Goal: Task Accomplishment & Management: Complete application form

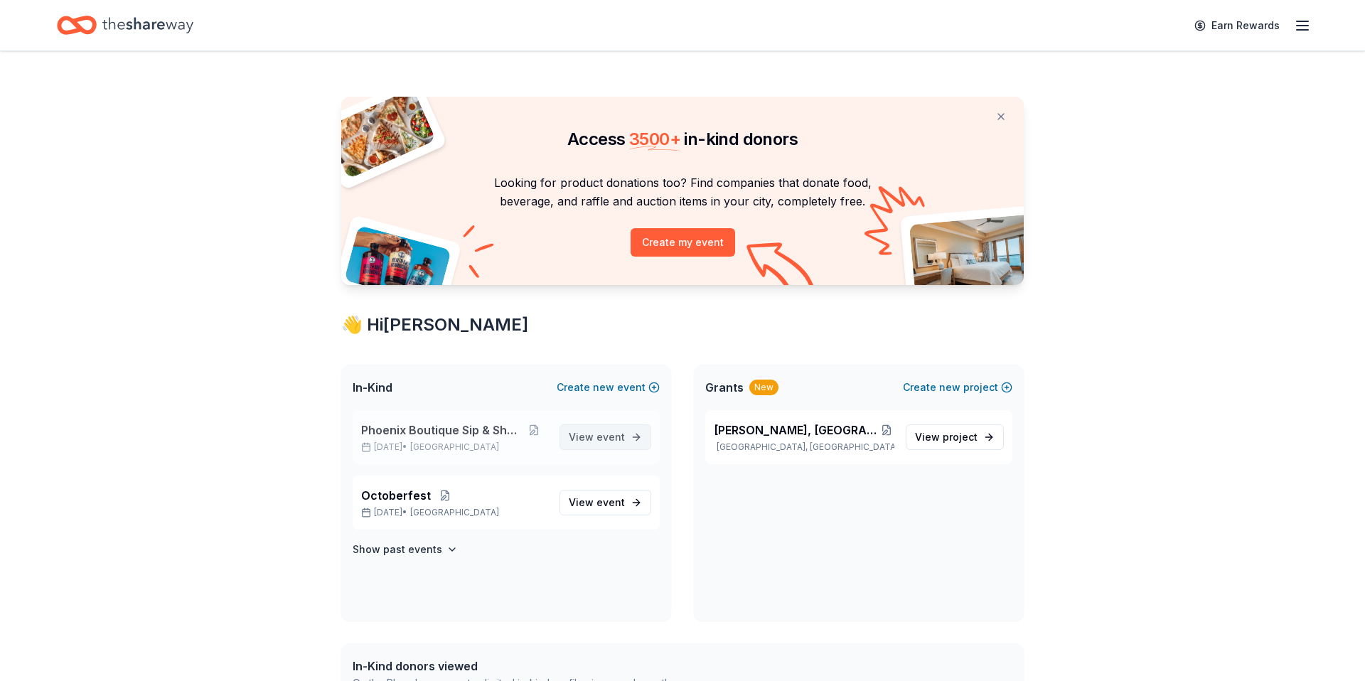
click at [613, 436] on span "event" at bounding box center [611, 437] width 28 height 12
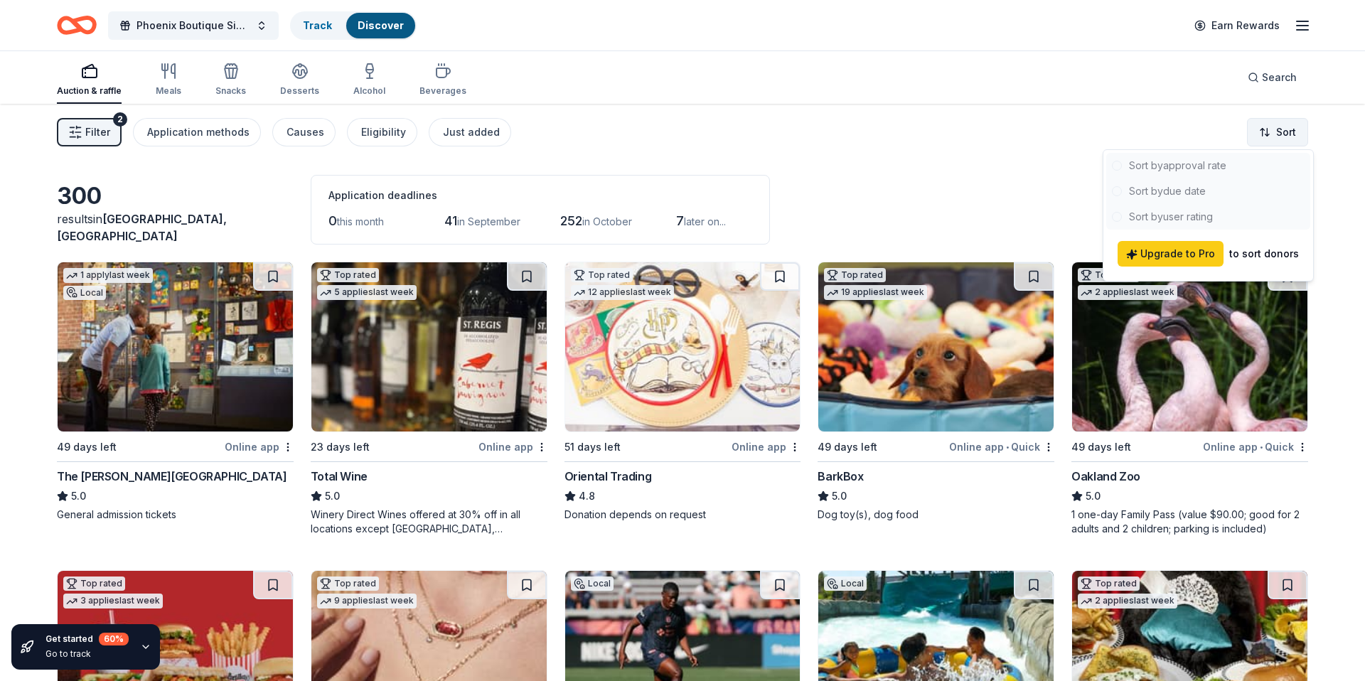
click at [1290, 136] on html "Phoenix Boutique Sip & Shop Track Discover Earn Rewards Auction & raffle Meals …" at bounding box center [682, 340] width 1365 height 681
click at [1186, 191] on div at bounding box center [1209, 191] width 204 height 77
click at [1175, 188] on div at bounding box center [1209, 191] width 204 height 77
click at [1174, 188] on div at bounding box center [1209, 191] width 204 height 77
click at [1174, 189] on div at bounding box center [1209, 191] width 204 height 77
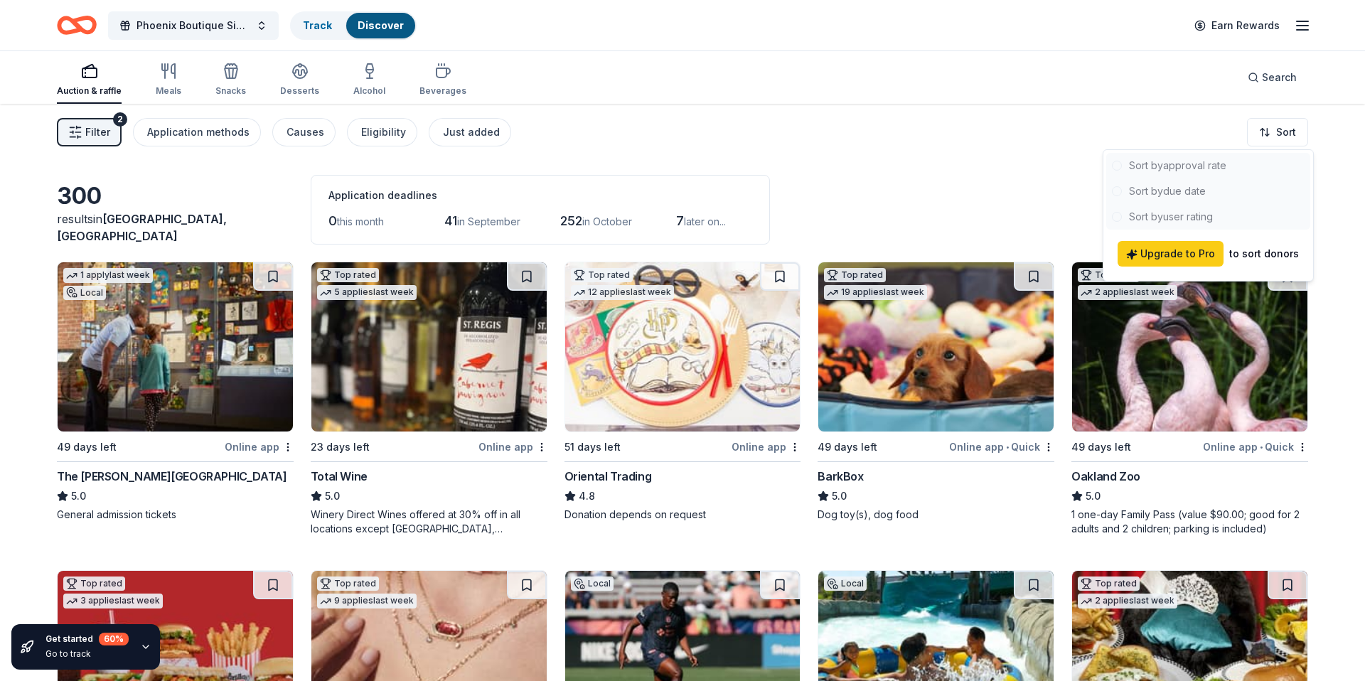
click at [1174, 189] on div at bounding box center [1209, 191] width 204 height 77
click at [1186, 253] on span "Upgrade to Pro" at bounding box center [1170, 253] width 89 height 17
click at [1156, 188] on div at bounding box center [1209, 191] width 204 height 77
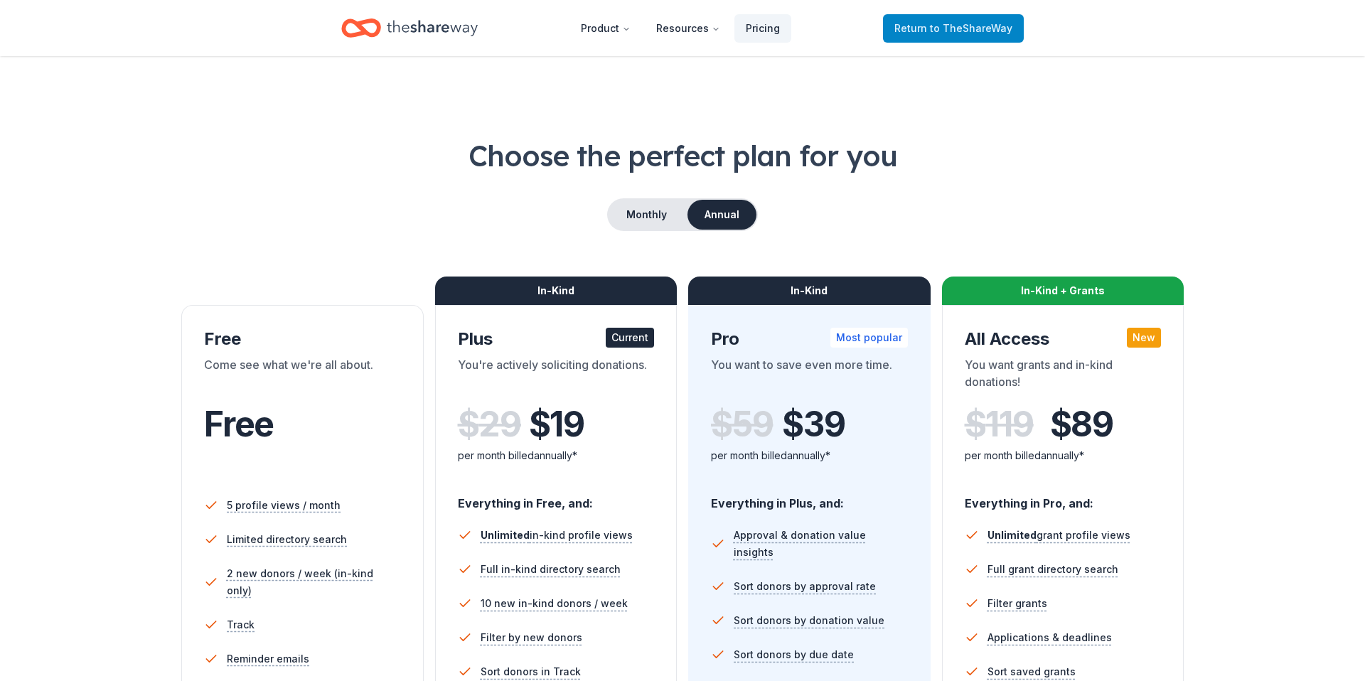
click at [964, 38] on link "Return to TheShareWay" at bounding box center [953, 28] width 141 height 28
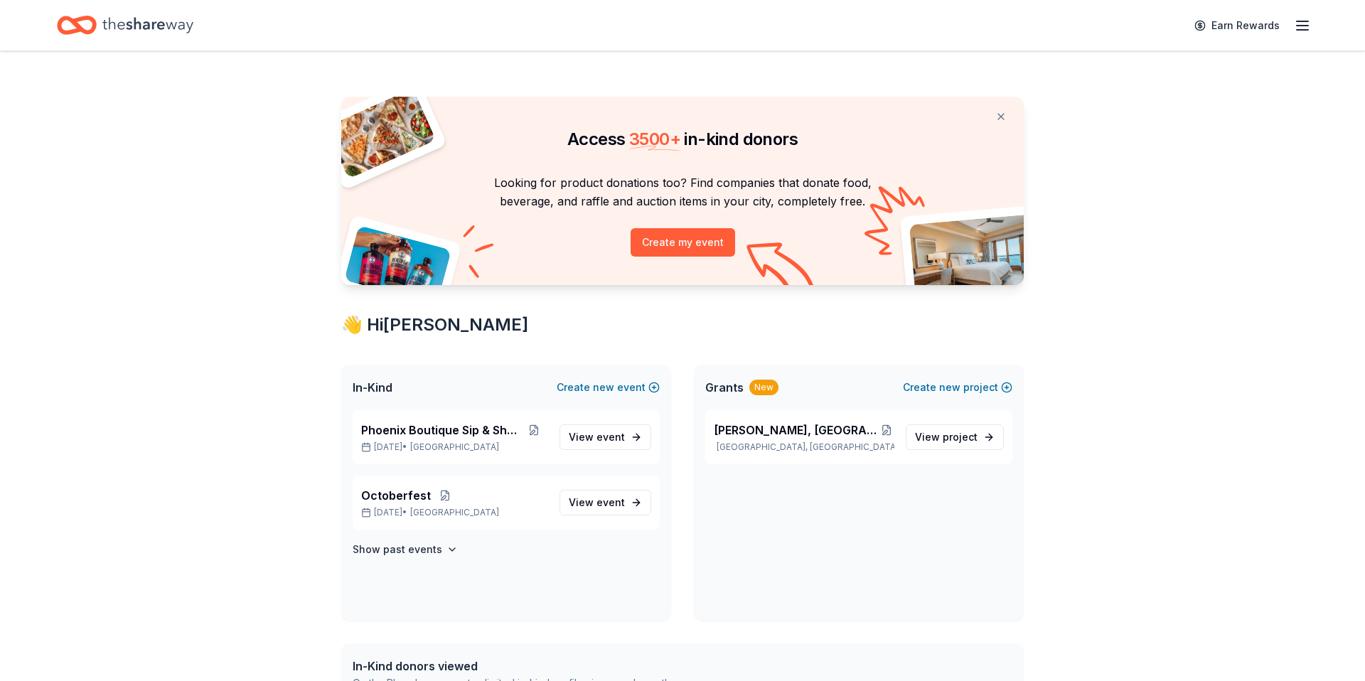
click at [1301, 26] on line "button" at bounding box center [1302, 26] width 11 height 0
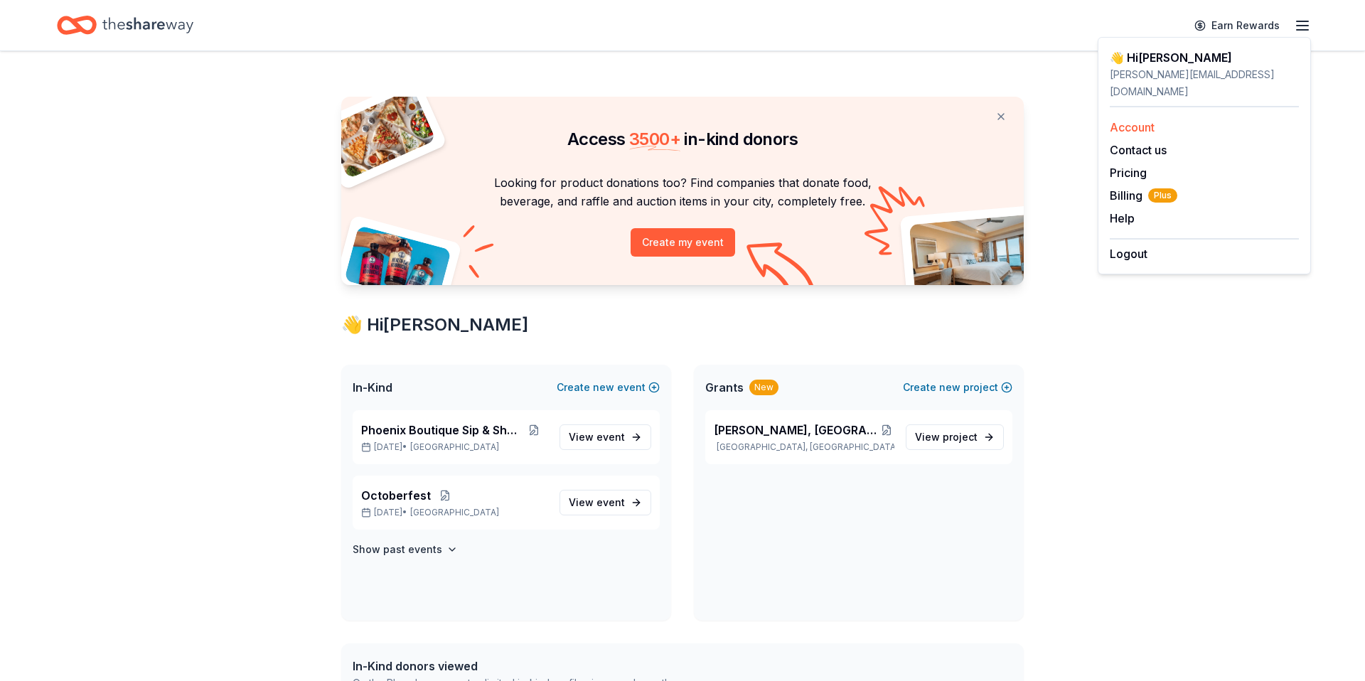
click at [1128, 120] on link "Account" at bounding box center [1132, 127] width 45 height 14
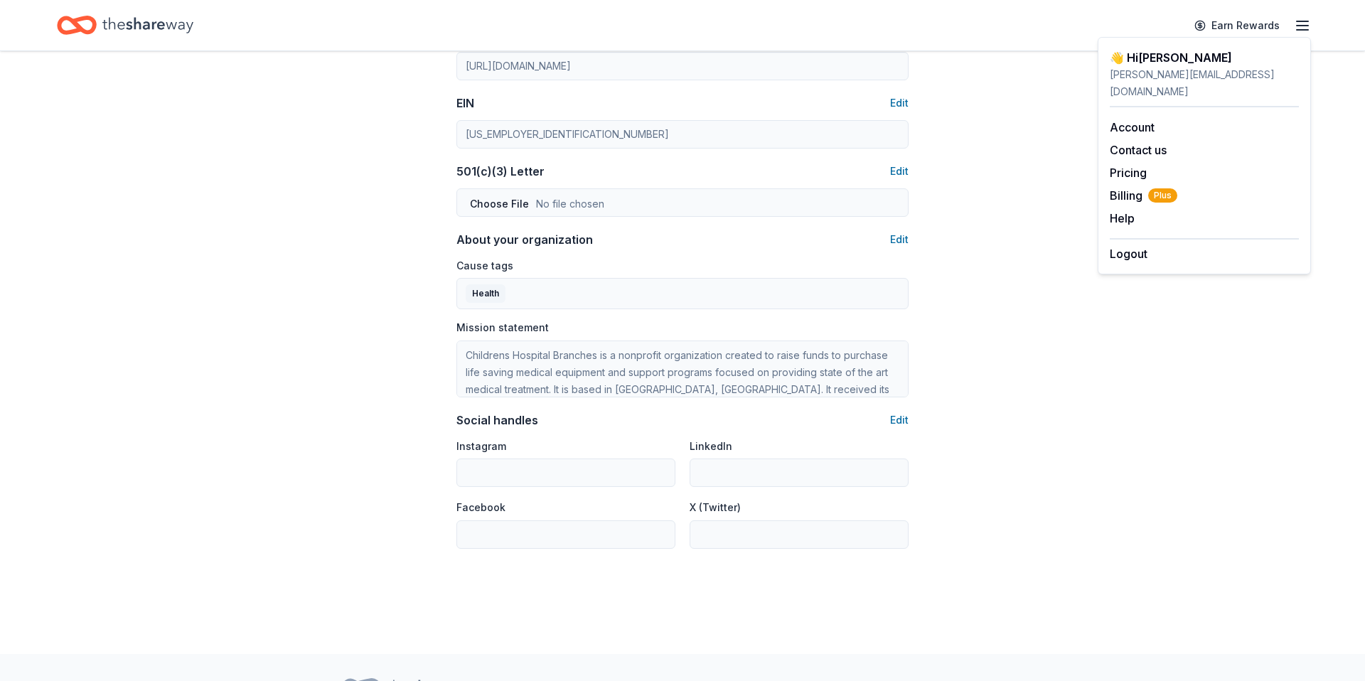
scroll to position [659, 0]
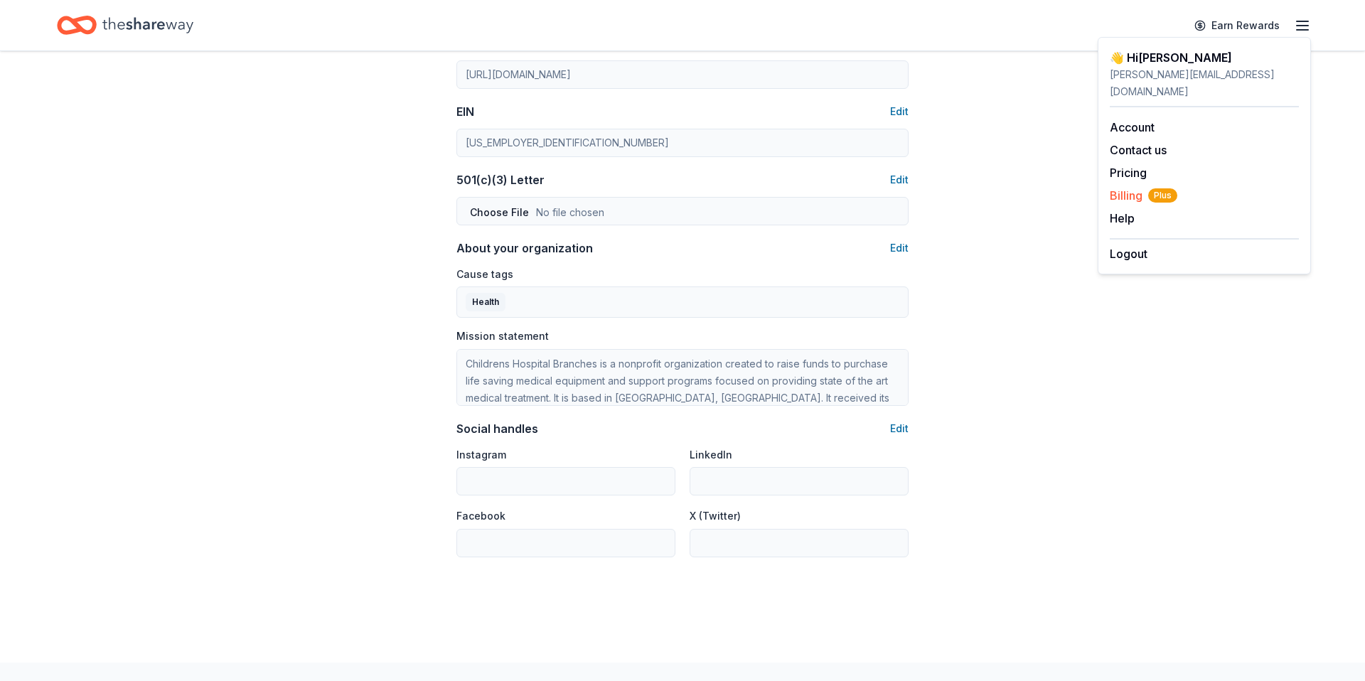
click at [1165, 188] on span "Plus" at bounding box center [1163, 195] width 29 height 14
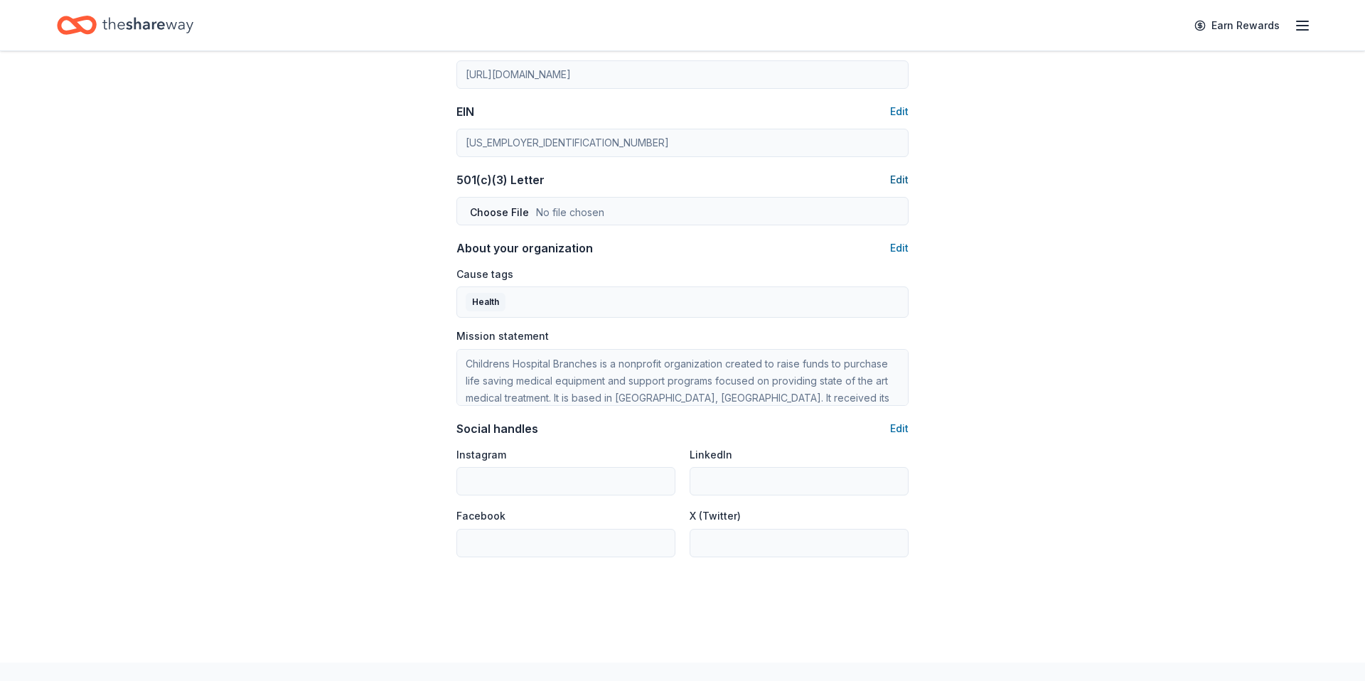
click at [892, 176] on button "Edit" at bounding box center [899, 179] width 18 height 17
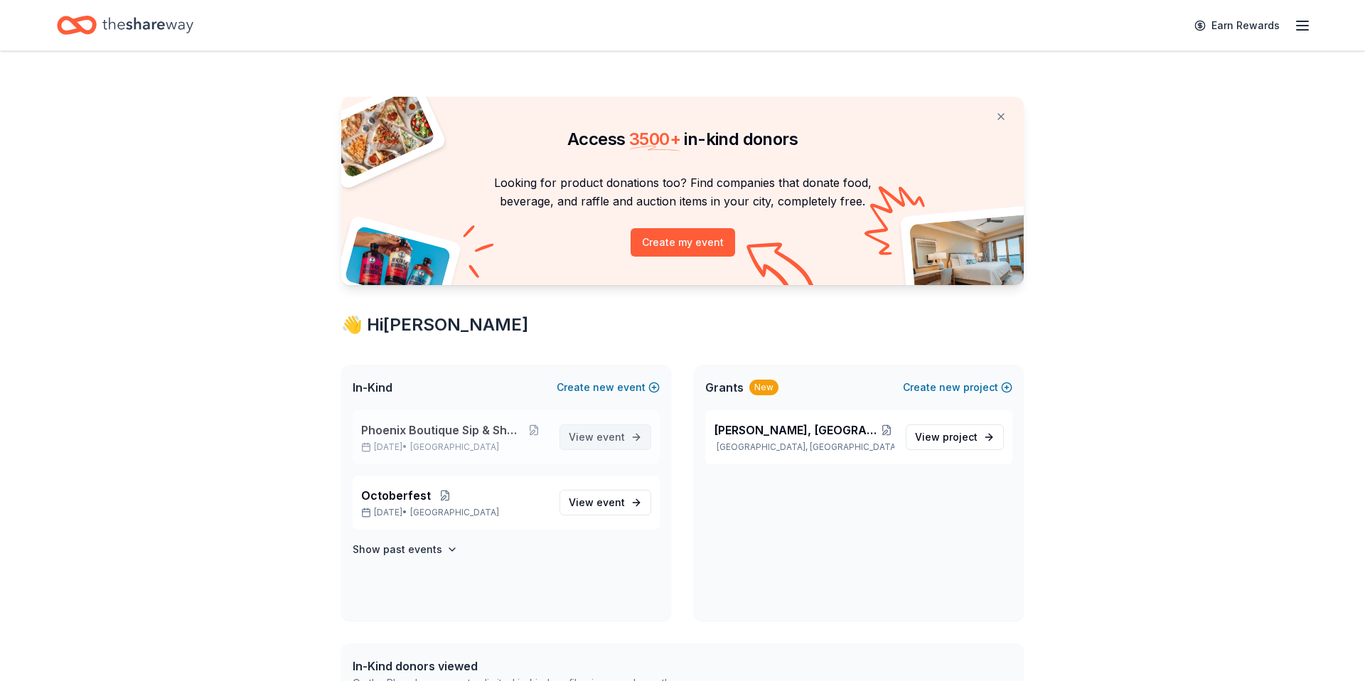
click at [603, 443] on span "View event" at bounding box center [597, 437] width 56 height 17
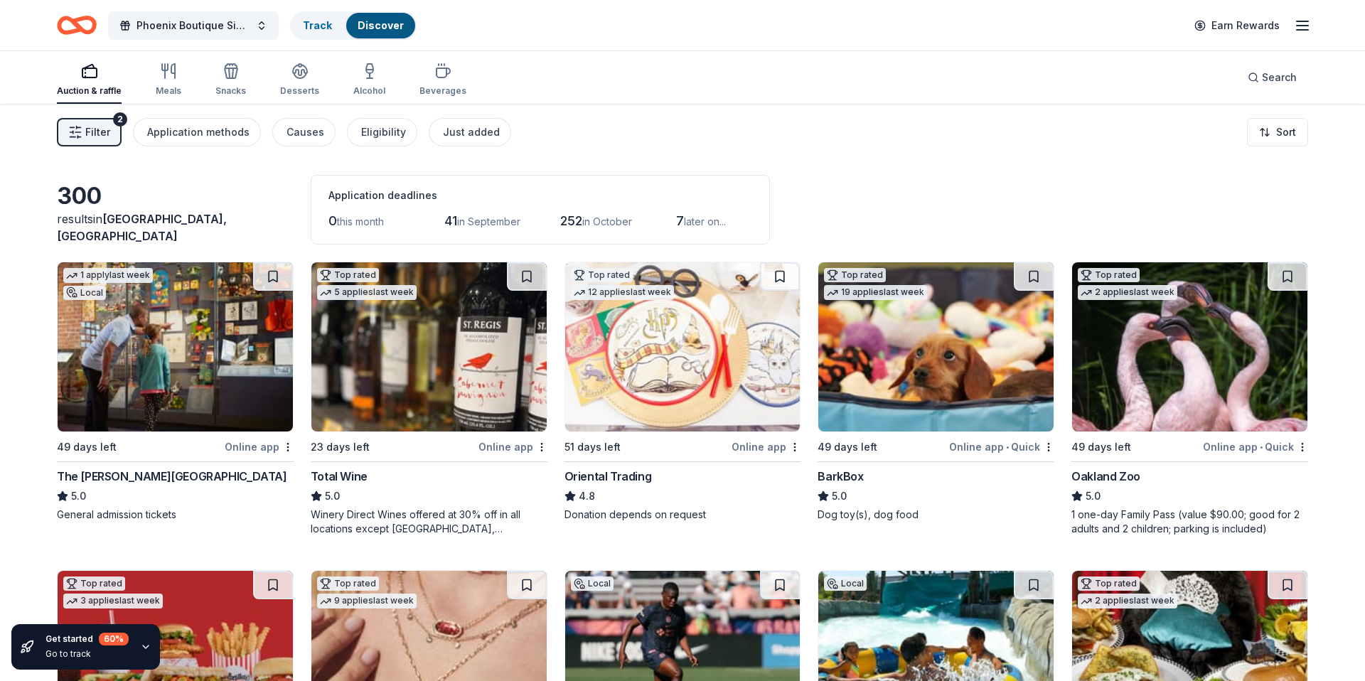
click at [1290, 136] on html "Phoenix Boutique Sip & Shop Track Discover Earn Rewards Auction & raffle Meals …" at bounding box center [682, 340] width 1365 height 681
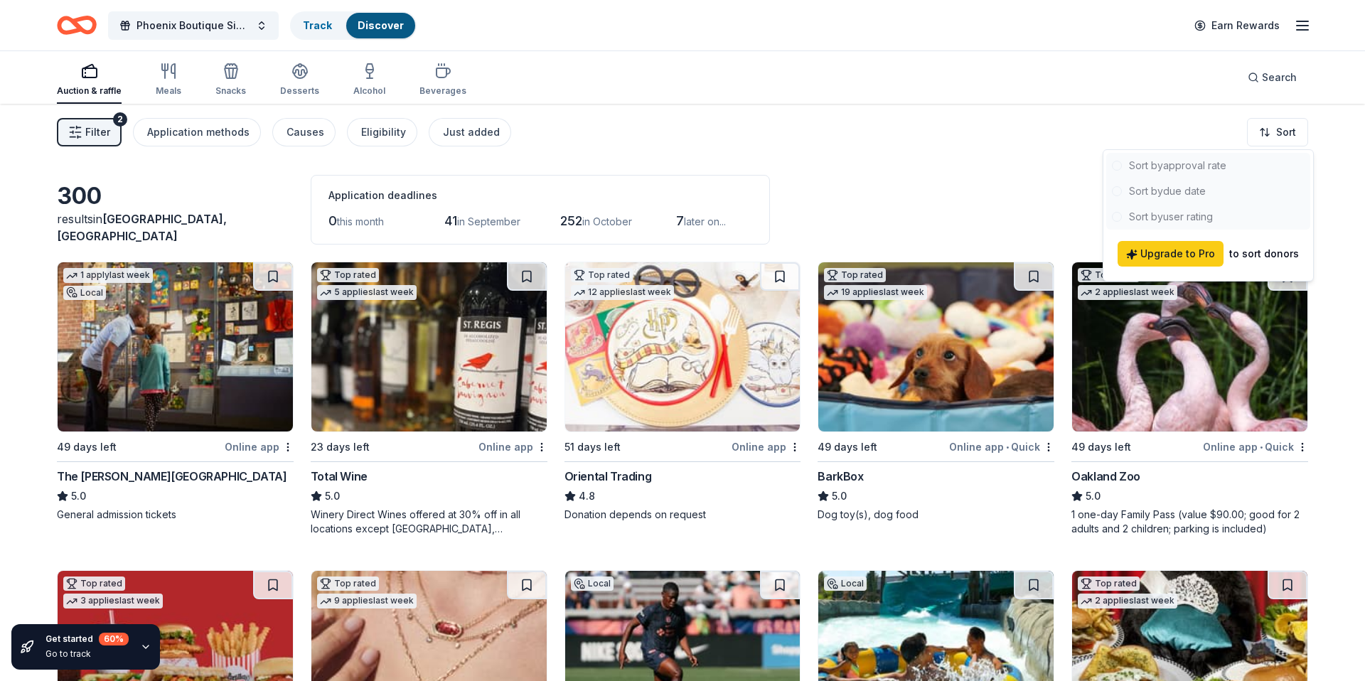
click at [1175, 164] on div at bounding box center [1209, 191] width 204 height 77
click at [1012, 166] on html "Phoenix Boutique Sip & Shop Track Discover Earn Rewards Auction & raffle Meals …" at bounding box center [682, 340] width 1365 height 681
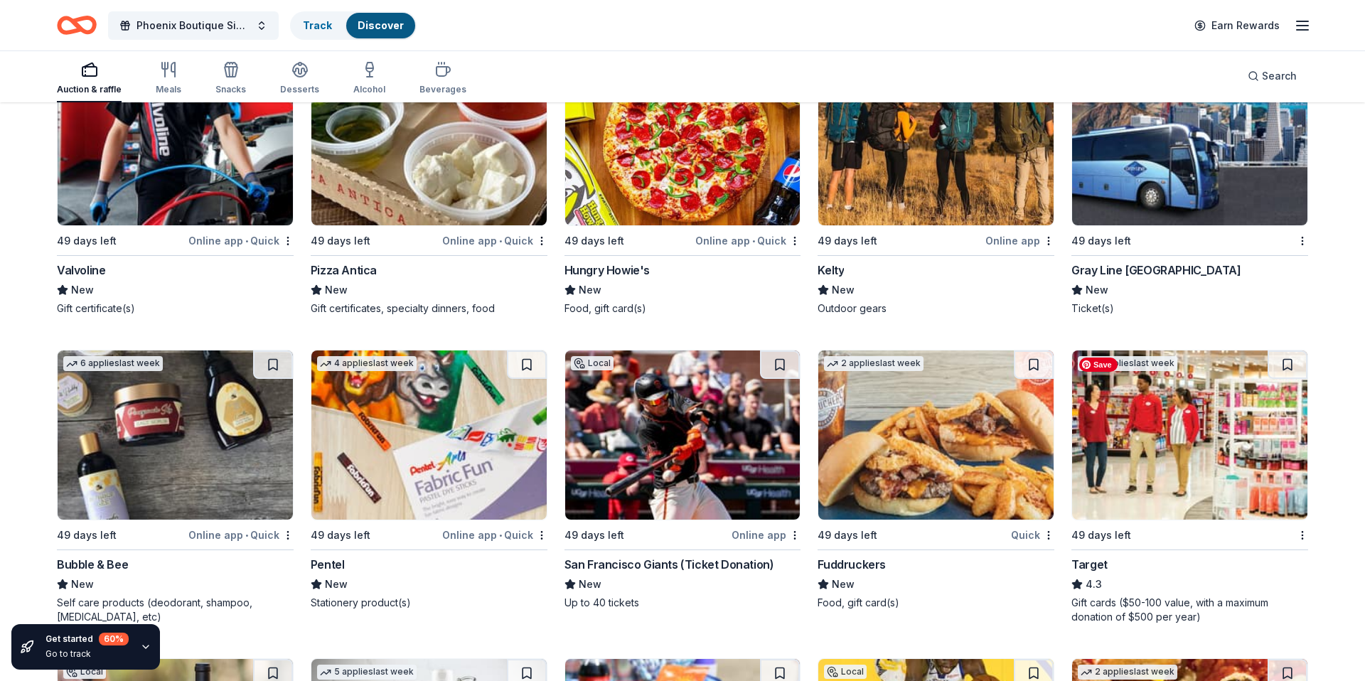
scroll to position [9030, 0]
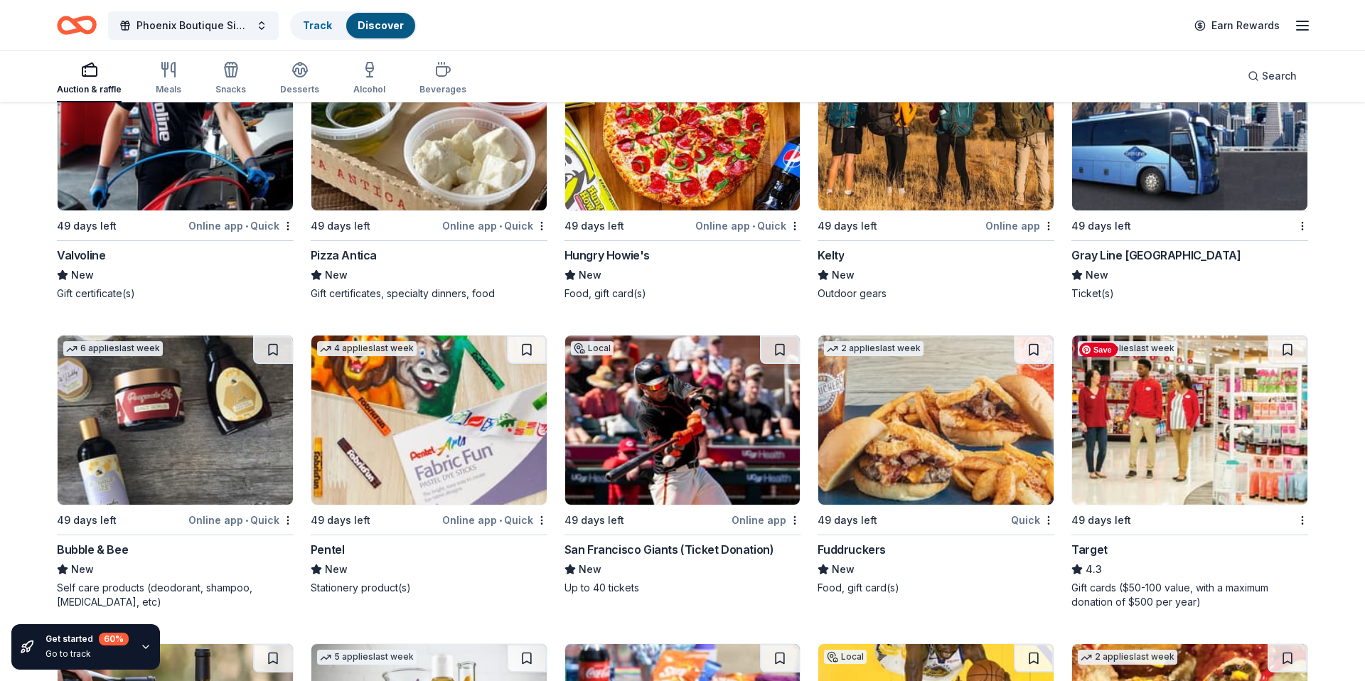
click at [1200, 457] on img at bounding box center [1189, 420] width 235 height 169
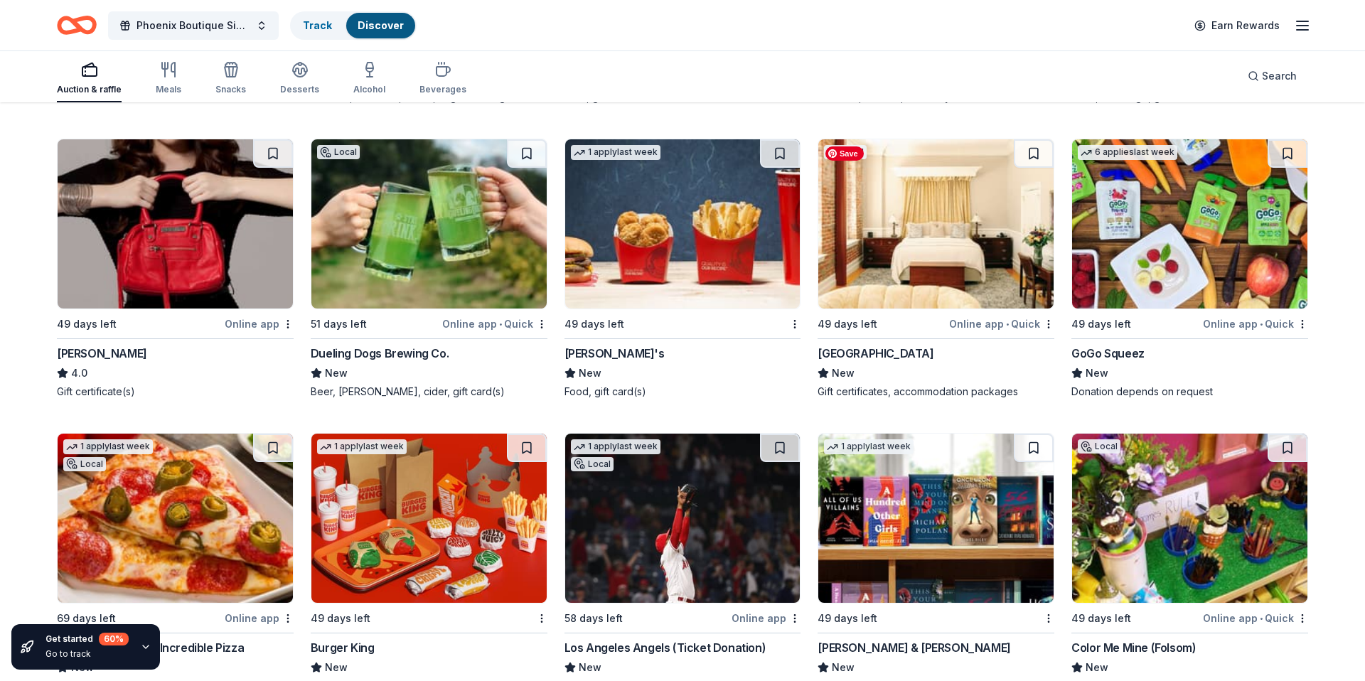
scroll to position [10754, 0]
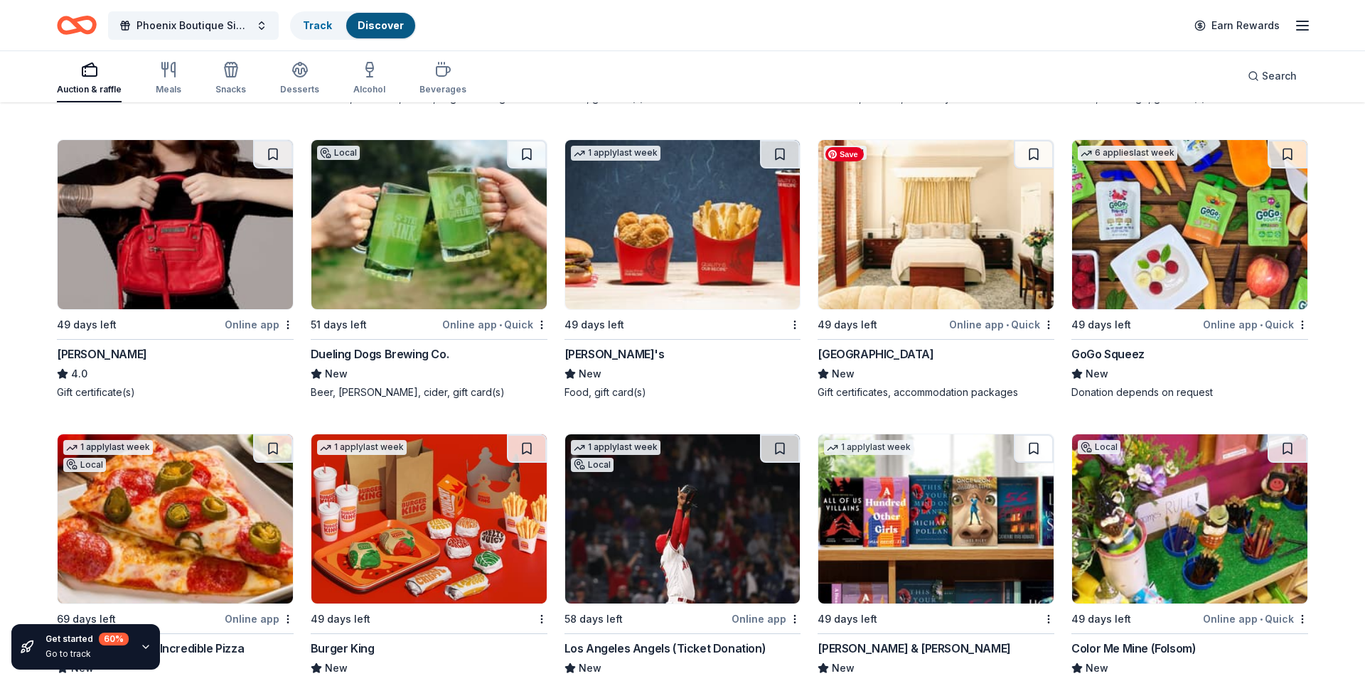
click at [959, 277] on img at bounding box center [936, 224] width 235 height 169
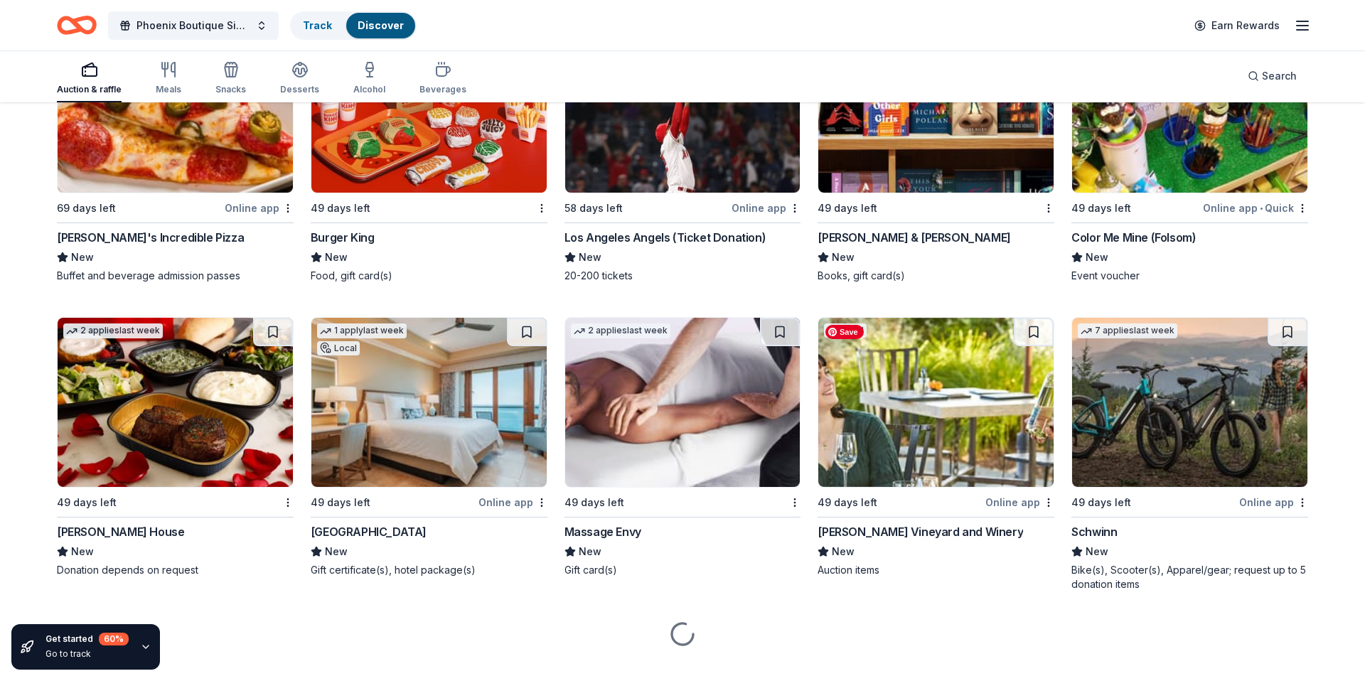
scroll to position [11166, 0]
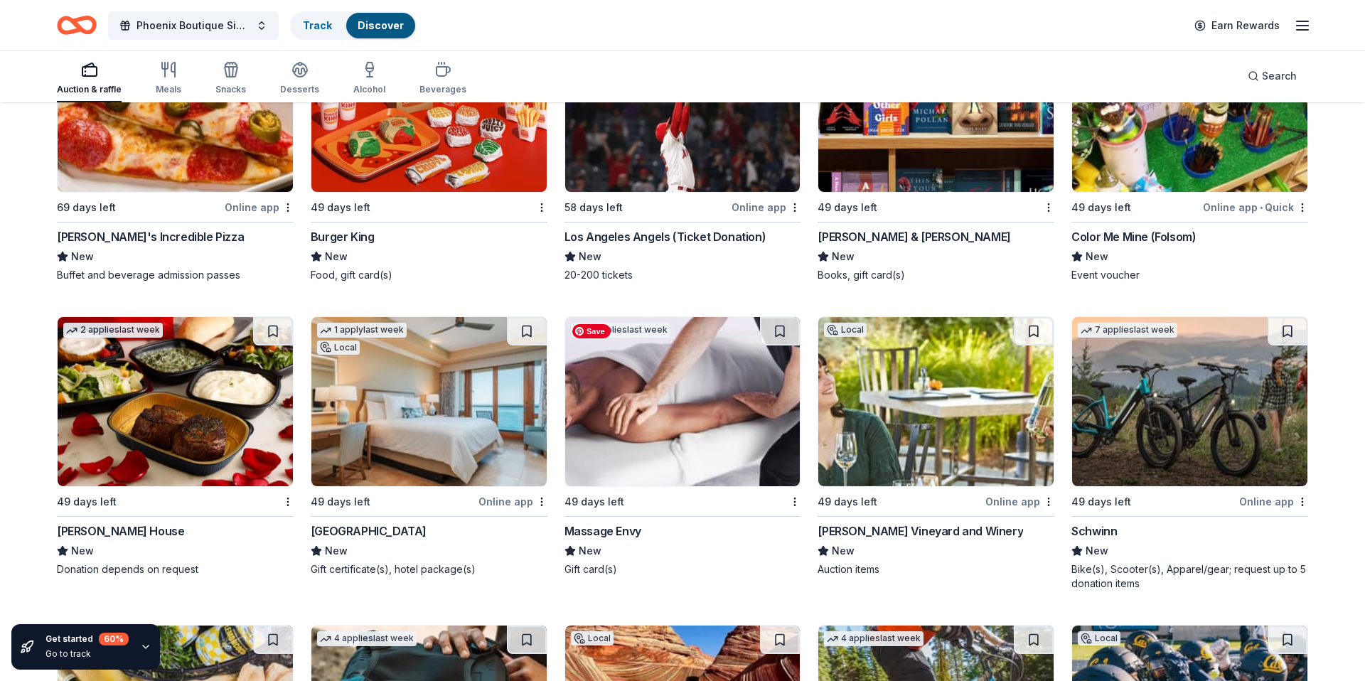
click at [677, 408] on img at bounding box center [682, 401] width 235 height 169
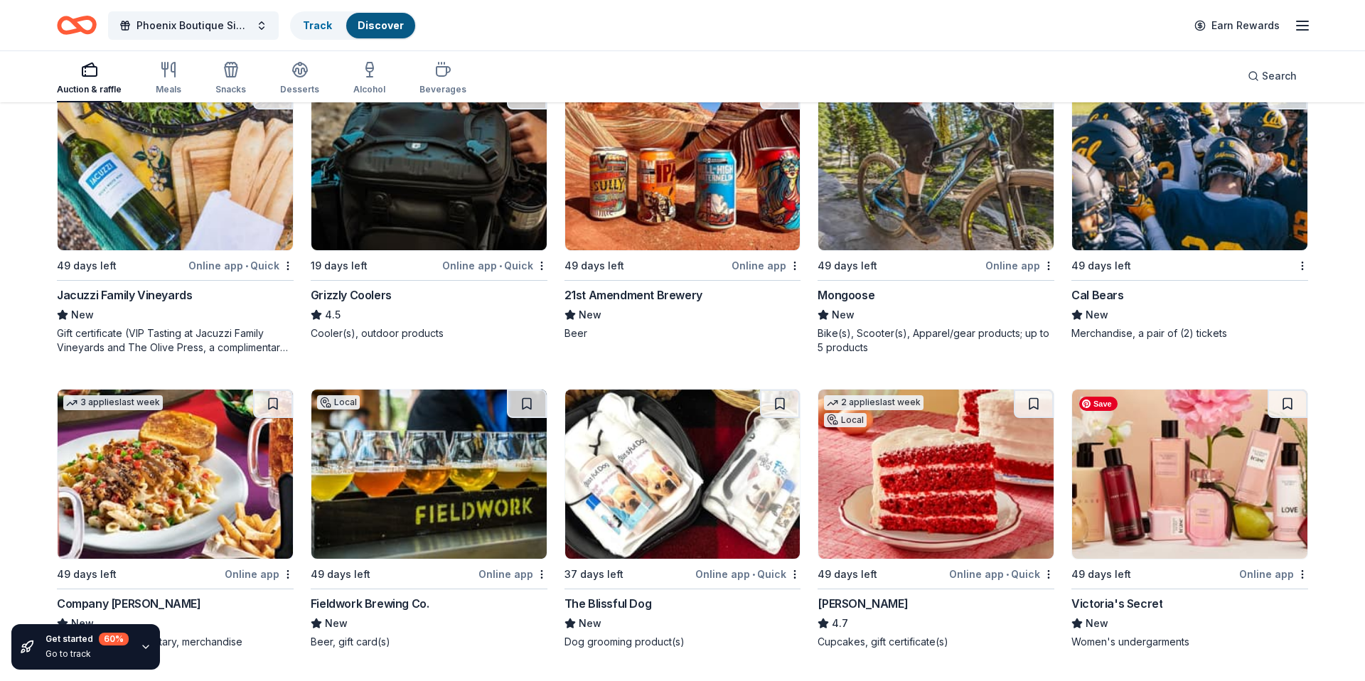
scroll to position [11717, 0]
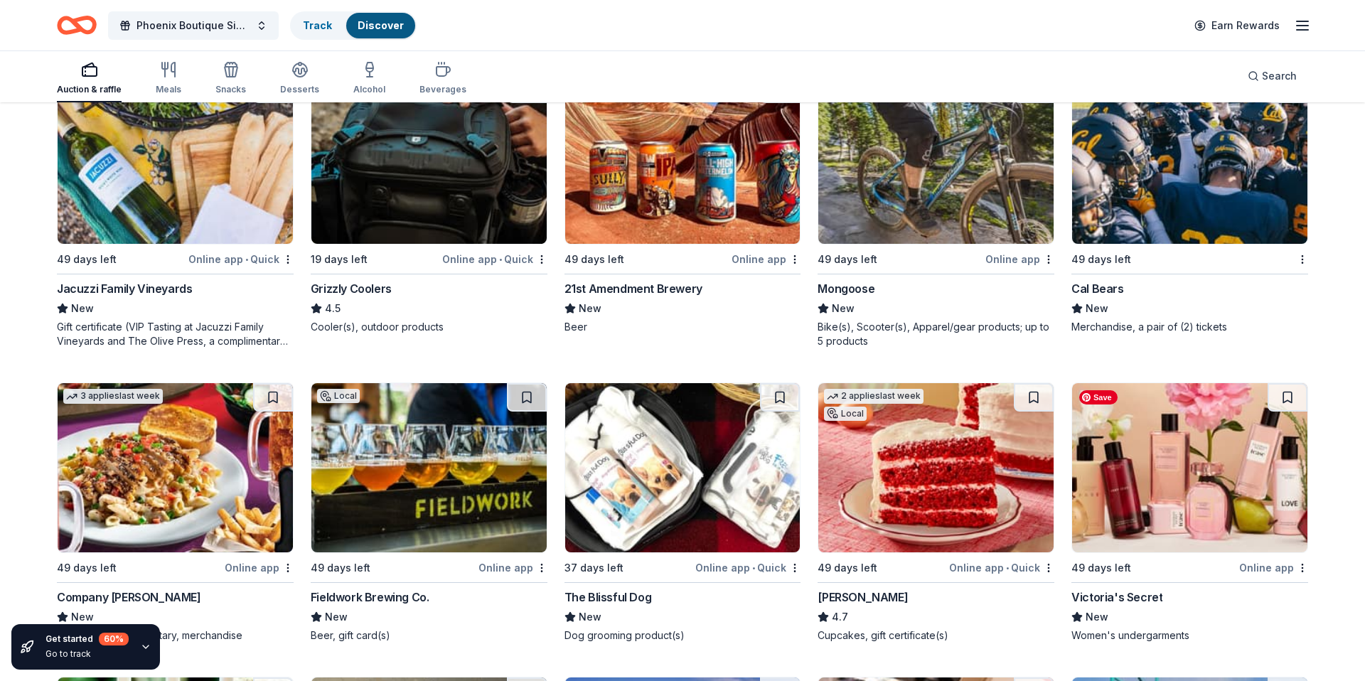
click at [1230, 497] on img at bounding box center [1189, 467] width 235 height 169
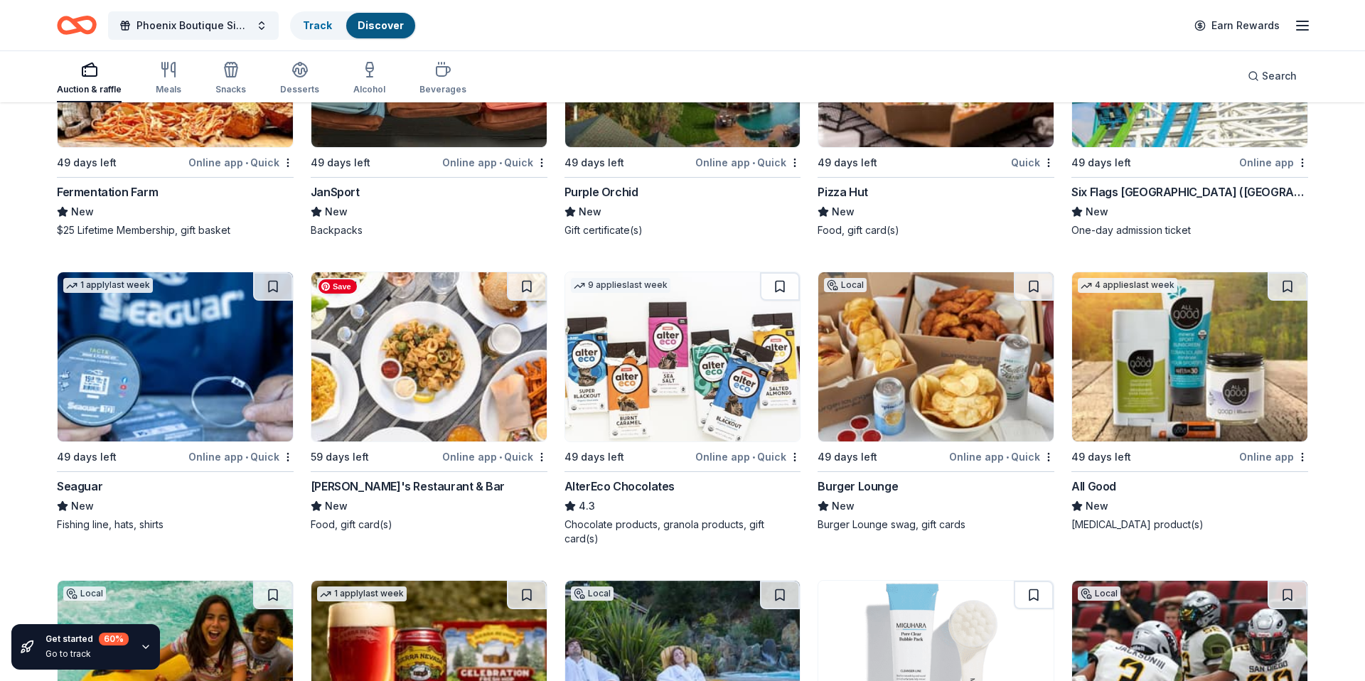
scroll to position [12425, 0]
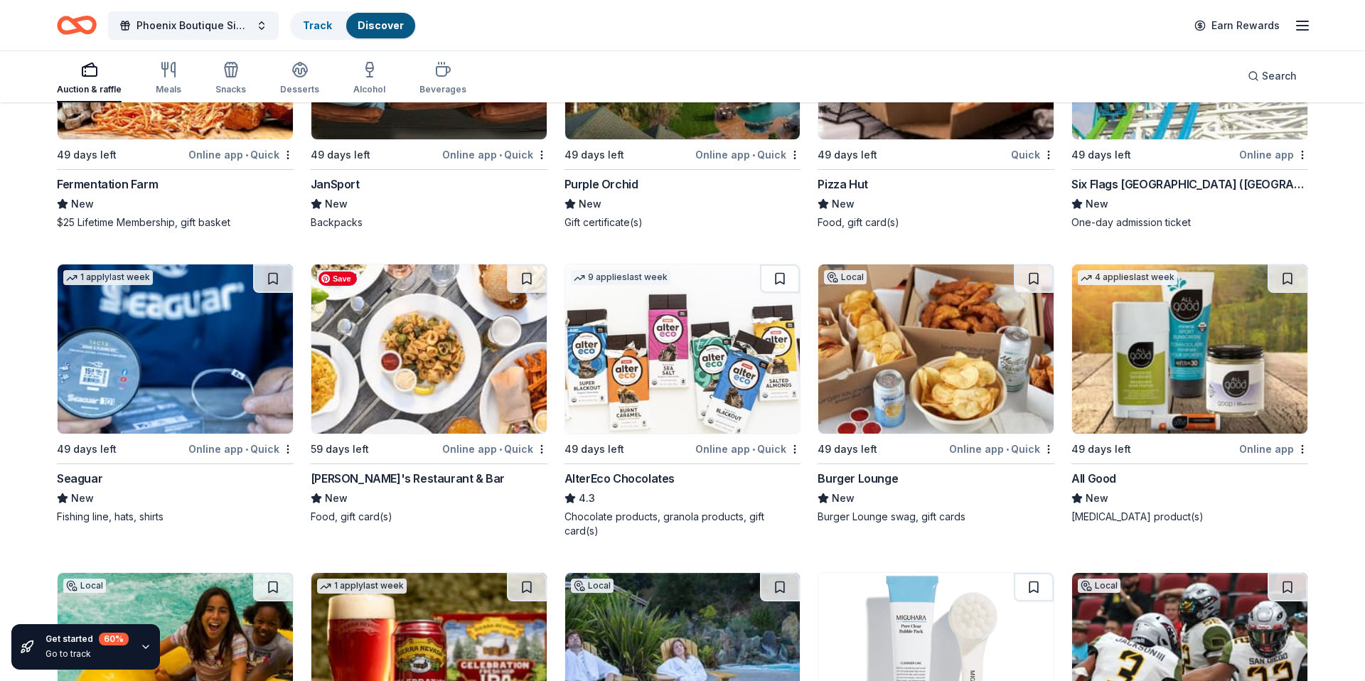
click at [481, 400] on img at bounding box center [428, 349] width 235 height 169
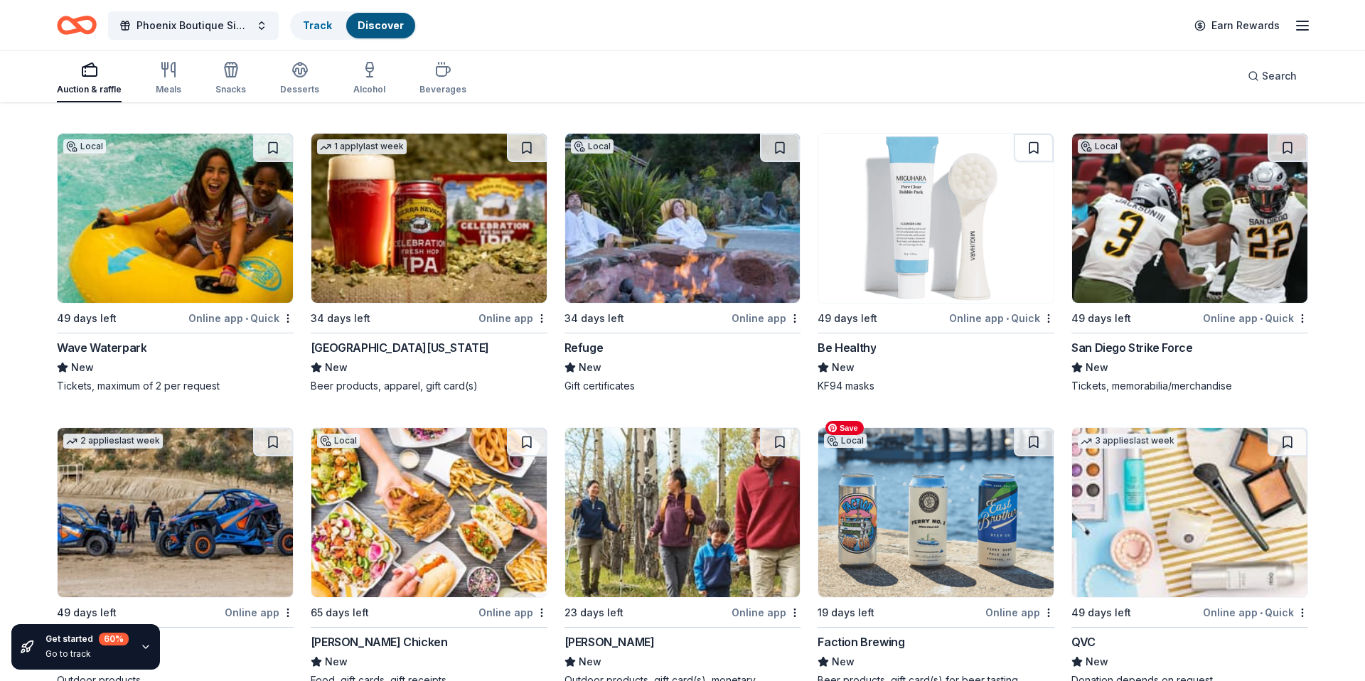
scroll to position [12866, 0]
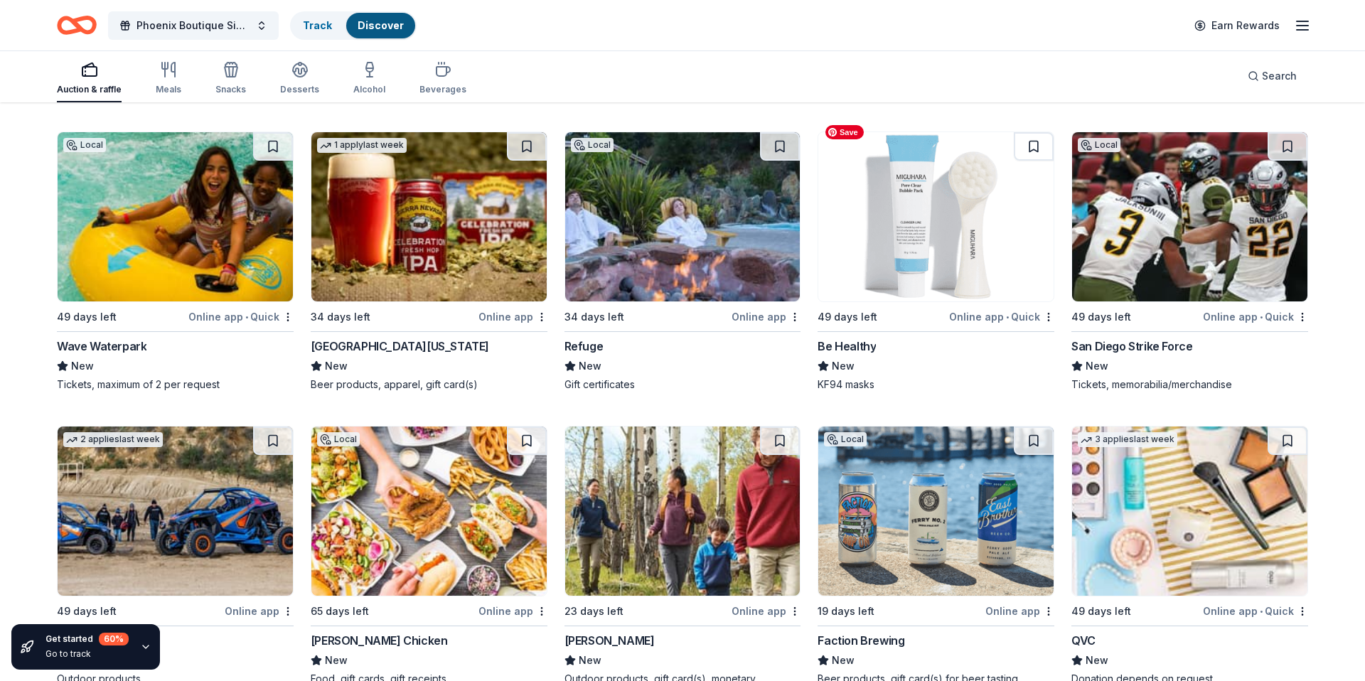
click at [950, 267] on img at bounding box center [936, 216] width 235 height 169
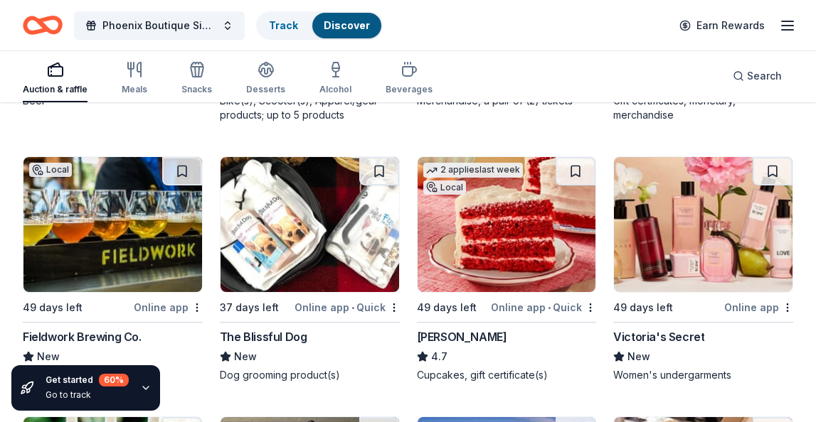
scroll to position [13391, 0]
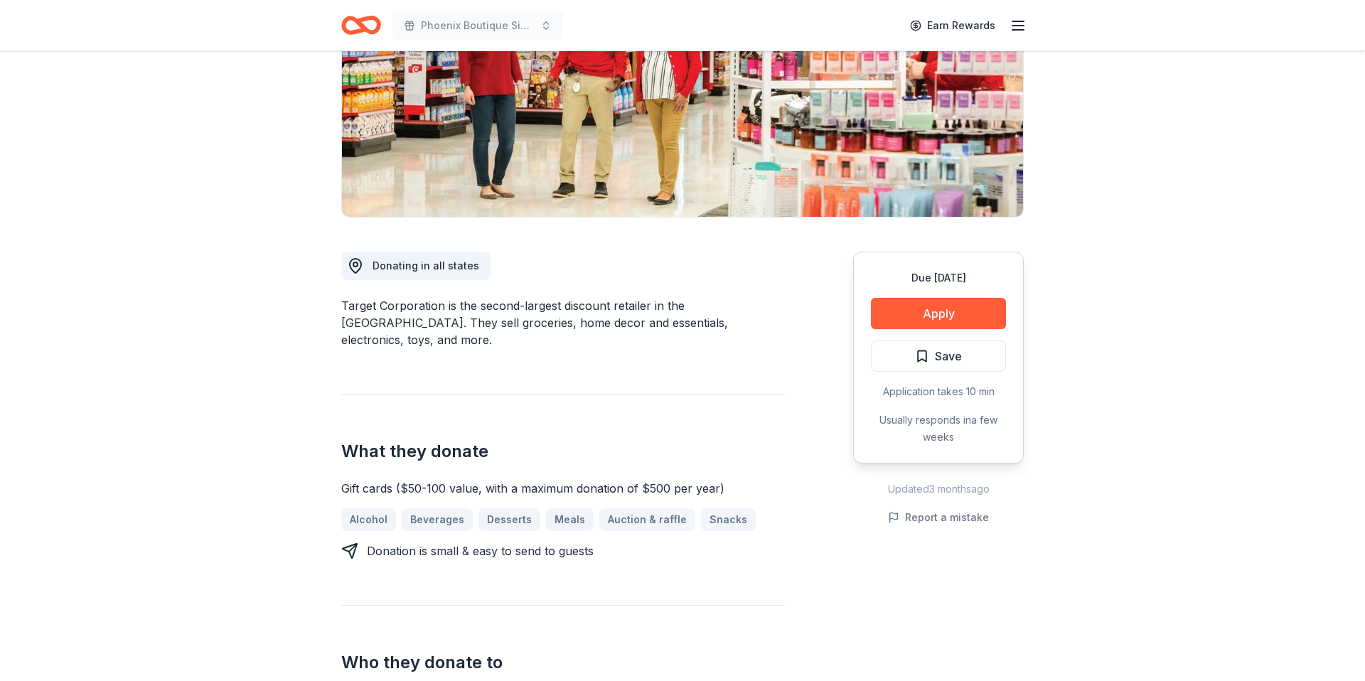
scroll to position [213, 0]
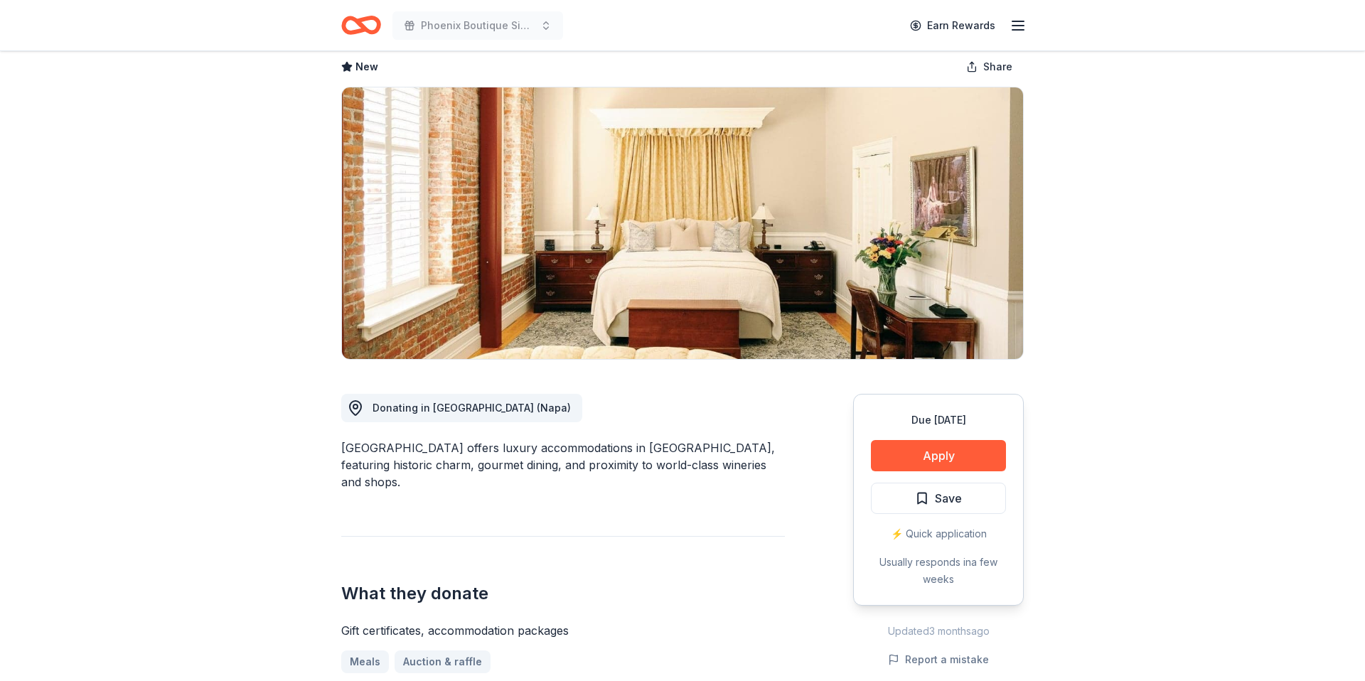
scroll to position [58, 0]
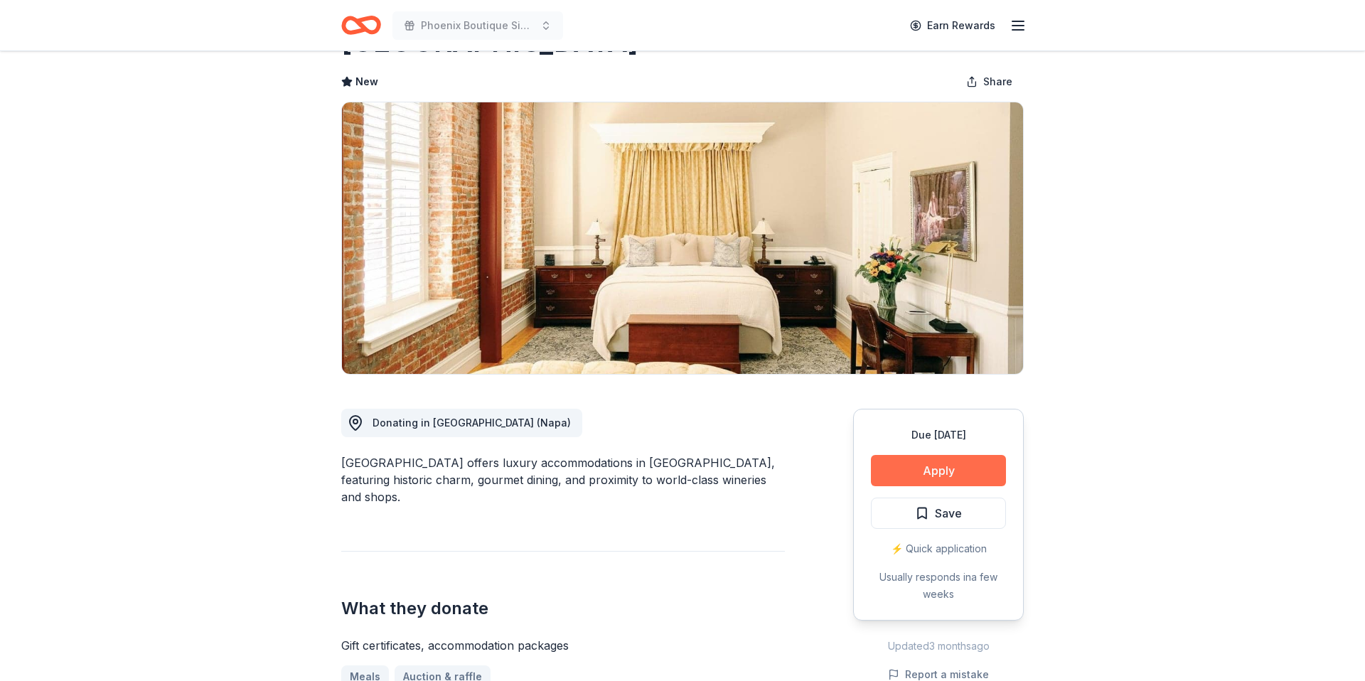
click at [976, 472] on button "Apply" at bounding box center [938, 470] width 135 height 31
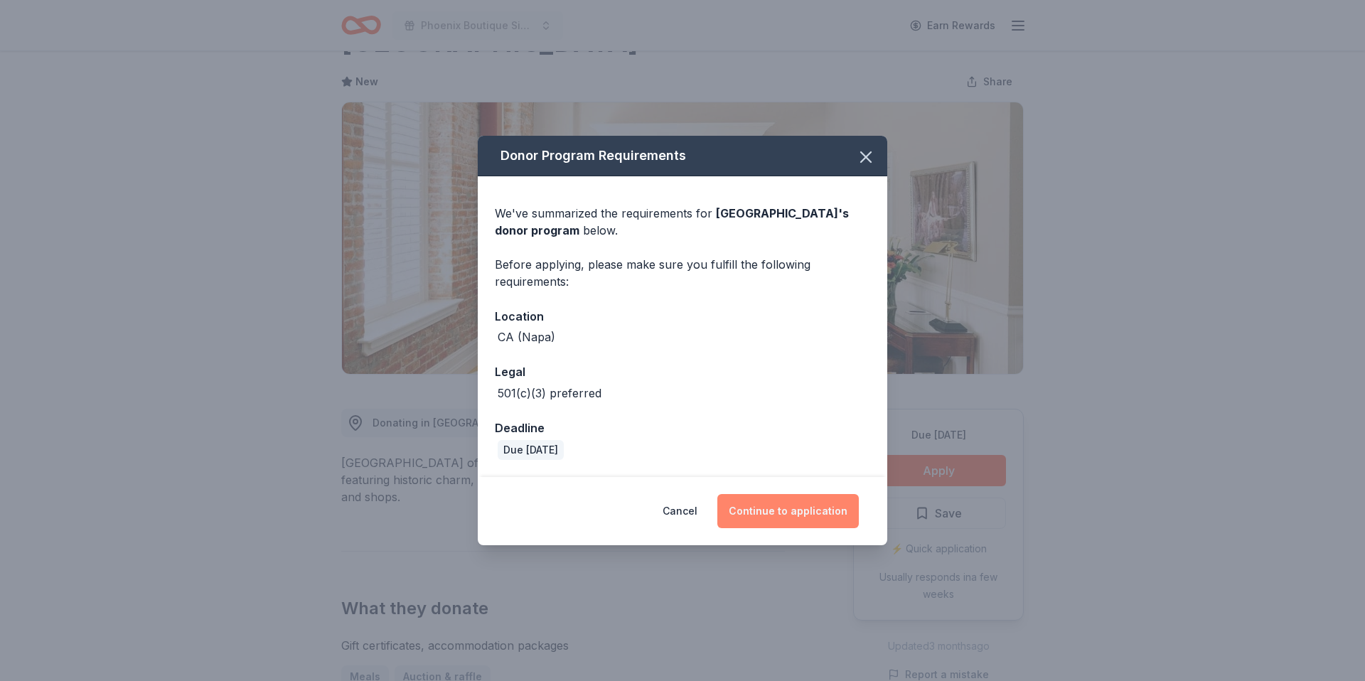
click at [757, 513] on button "Continue to application" at bounding box center [789, 511] width 142 height 34
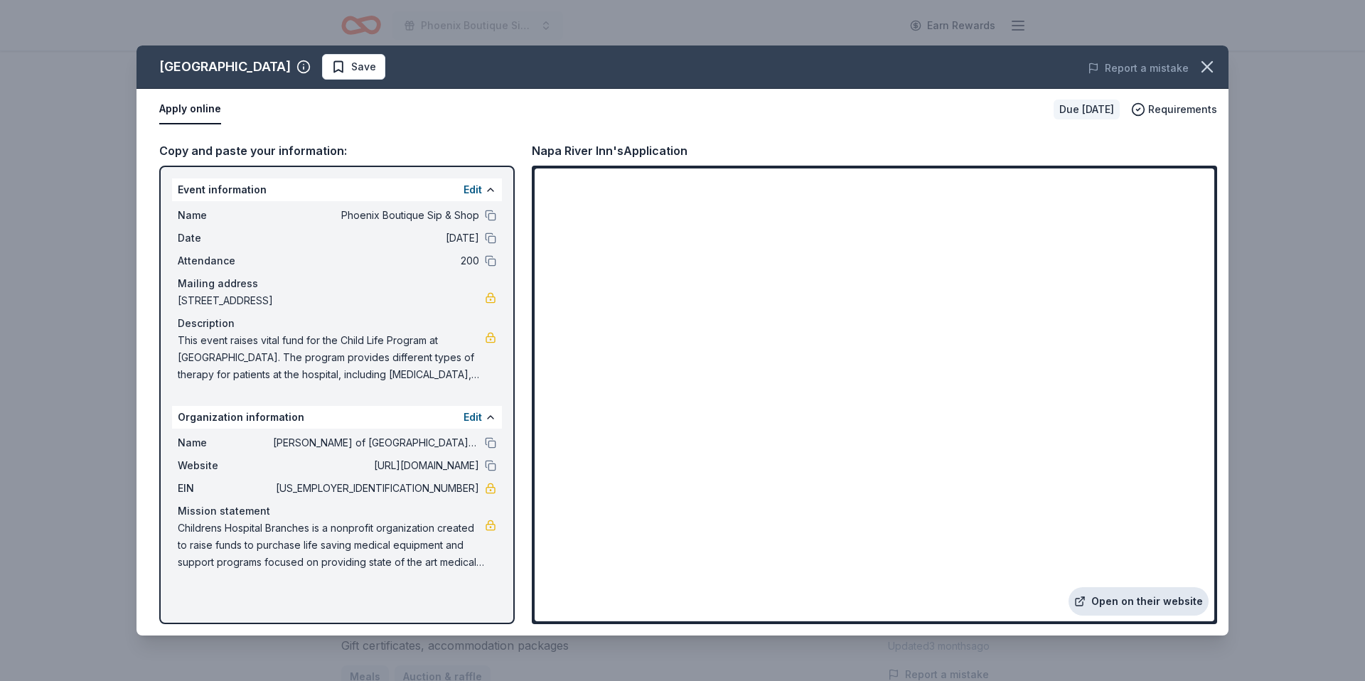
click at [1150, 600] on link "Open on their website" at bounding box center [1139, 601] width 140 height 28
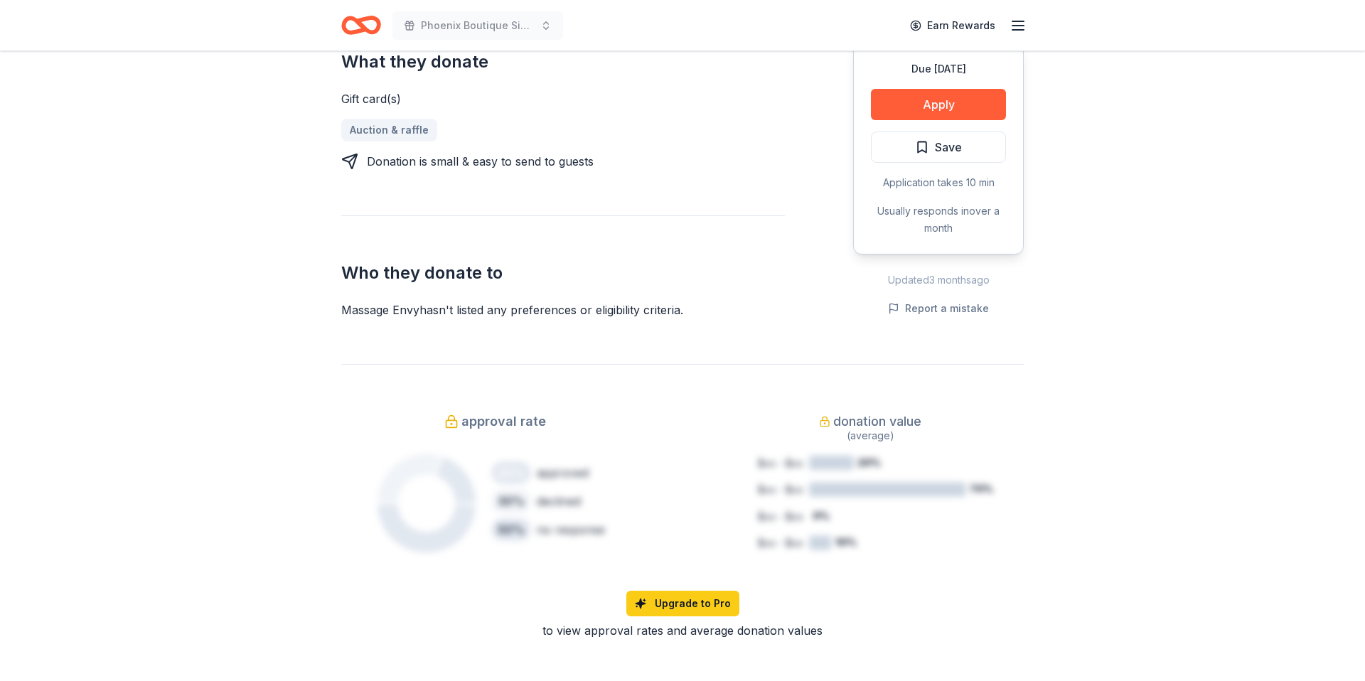
scroll to position [607, 0]
click at [936, 108] on button "Apply" at bounding box center [938, 102] width 135 height 31
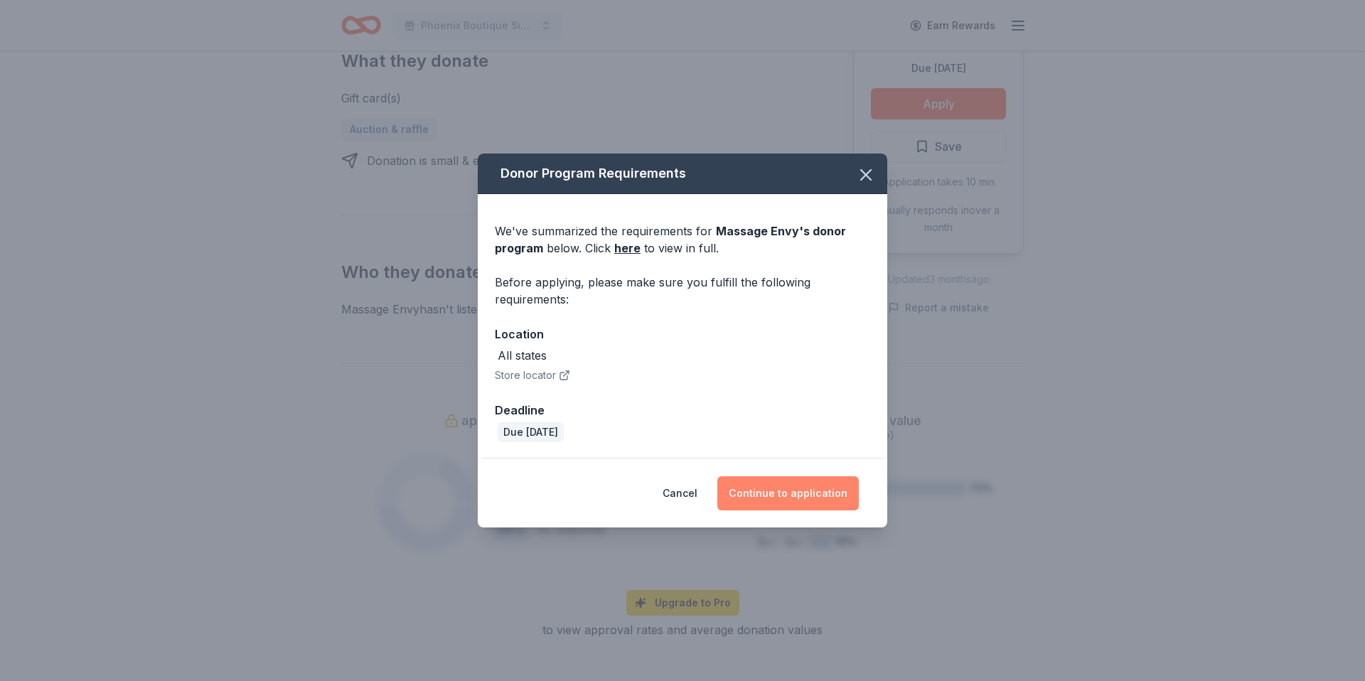
click at [789, 493] on button "Continue to application" at bounding box center [789, 493] width 142 height 34
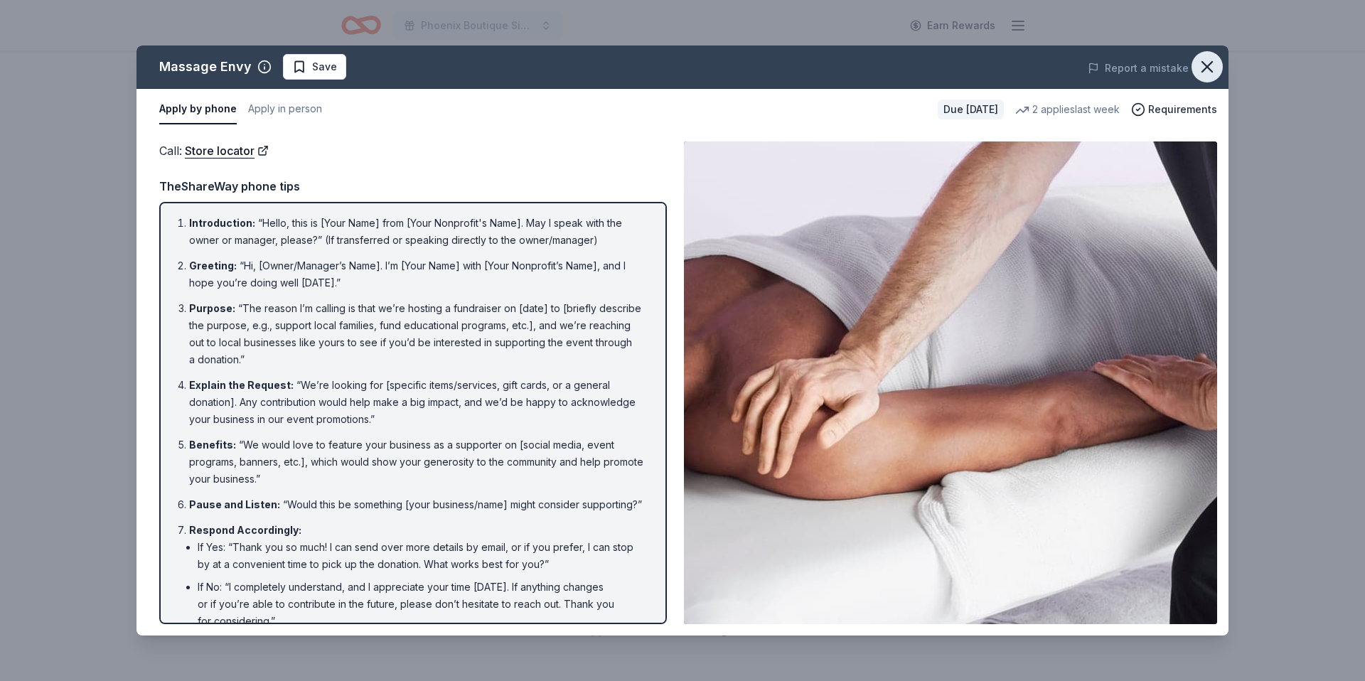
click at [1209, 68] on icon "button" at bounding box center [1208, 67] width 10 height 10
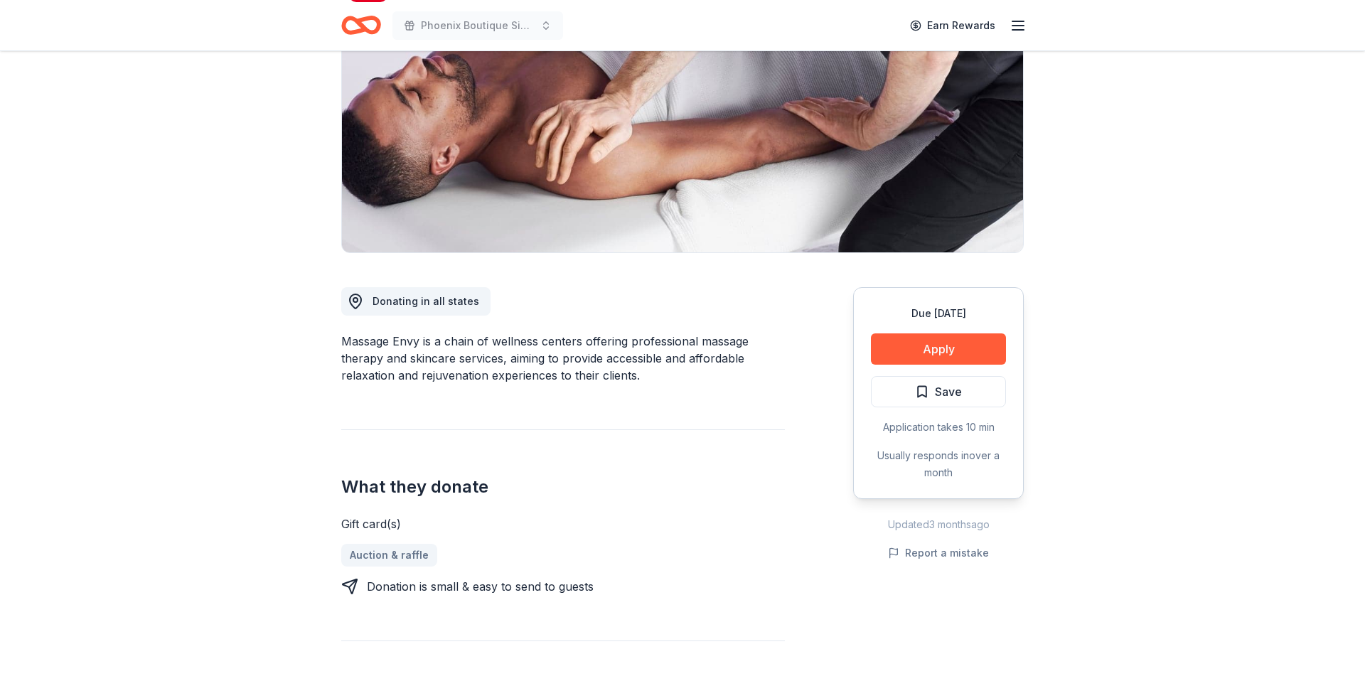
scroll to position [0, 0]
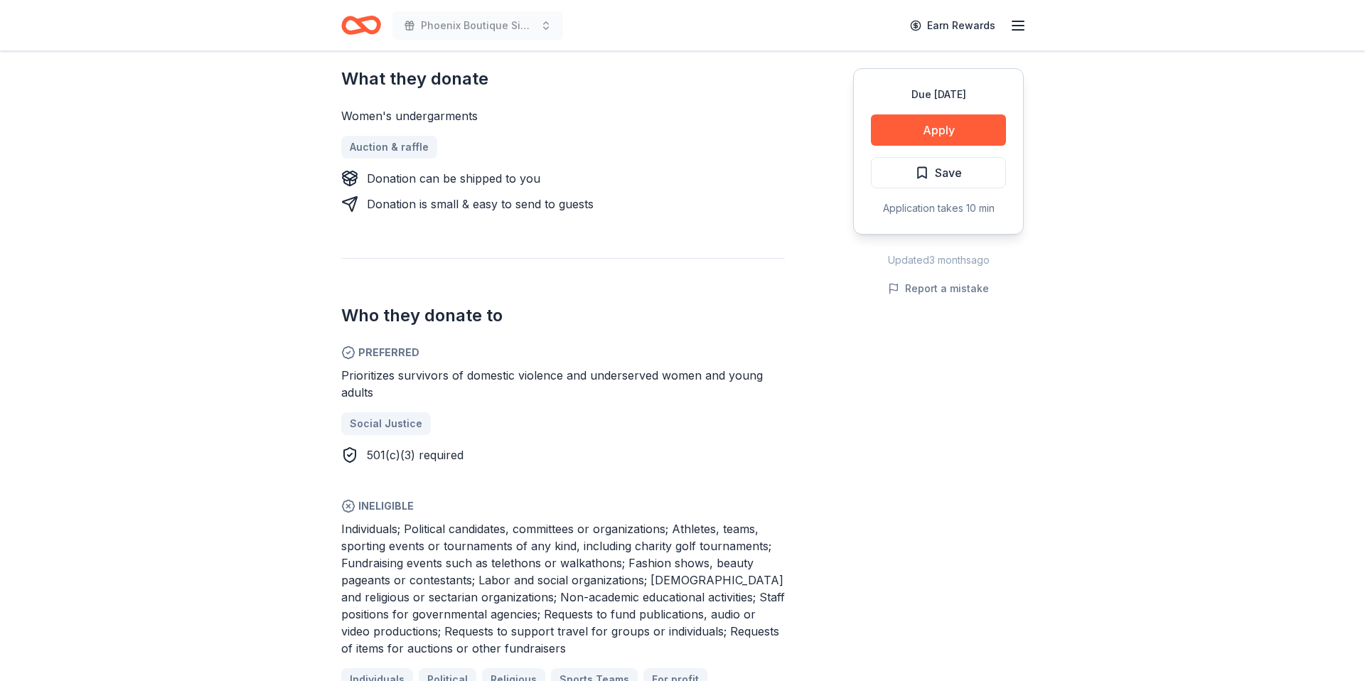
scroll to position [566, 0]
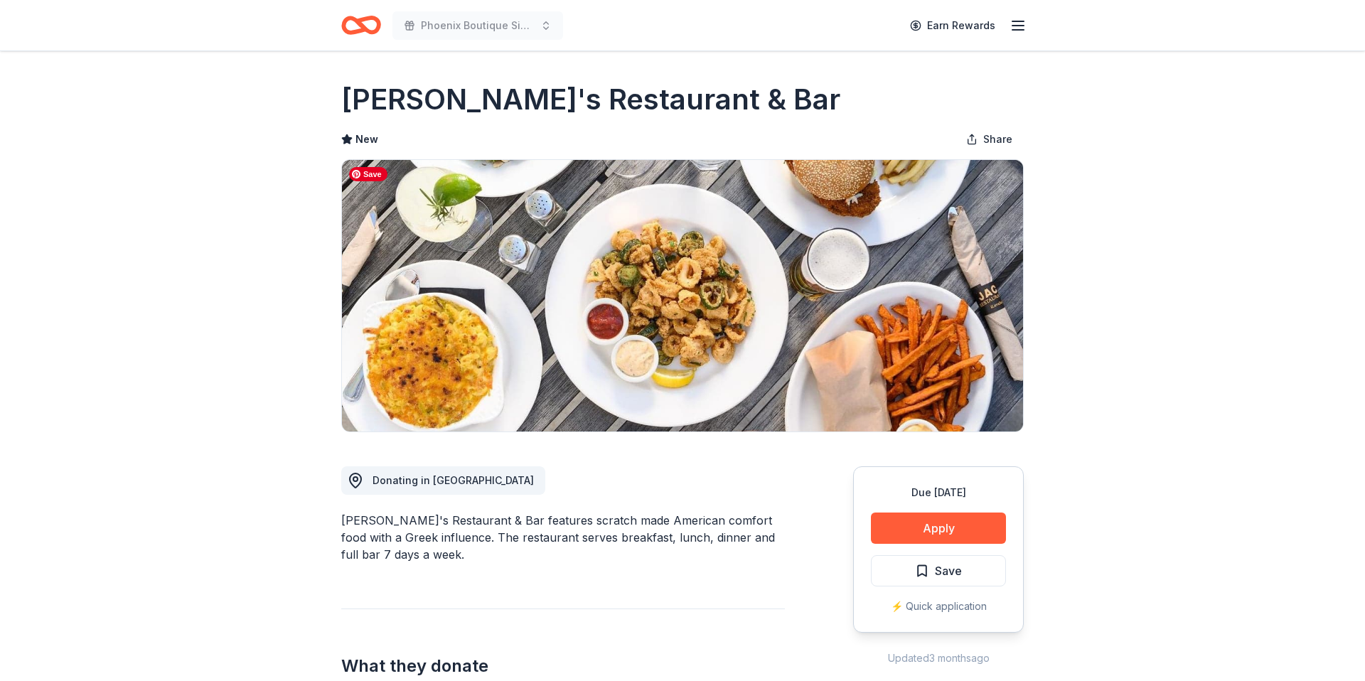
scroll to position [1, 0]
click at [963, 534] on button "Apply" at bounding box center [938, 527] width 135 height 31
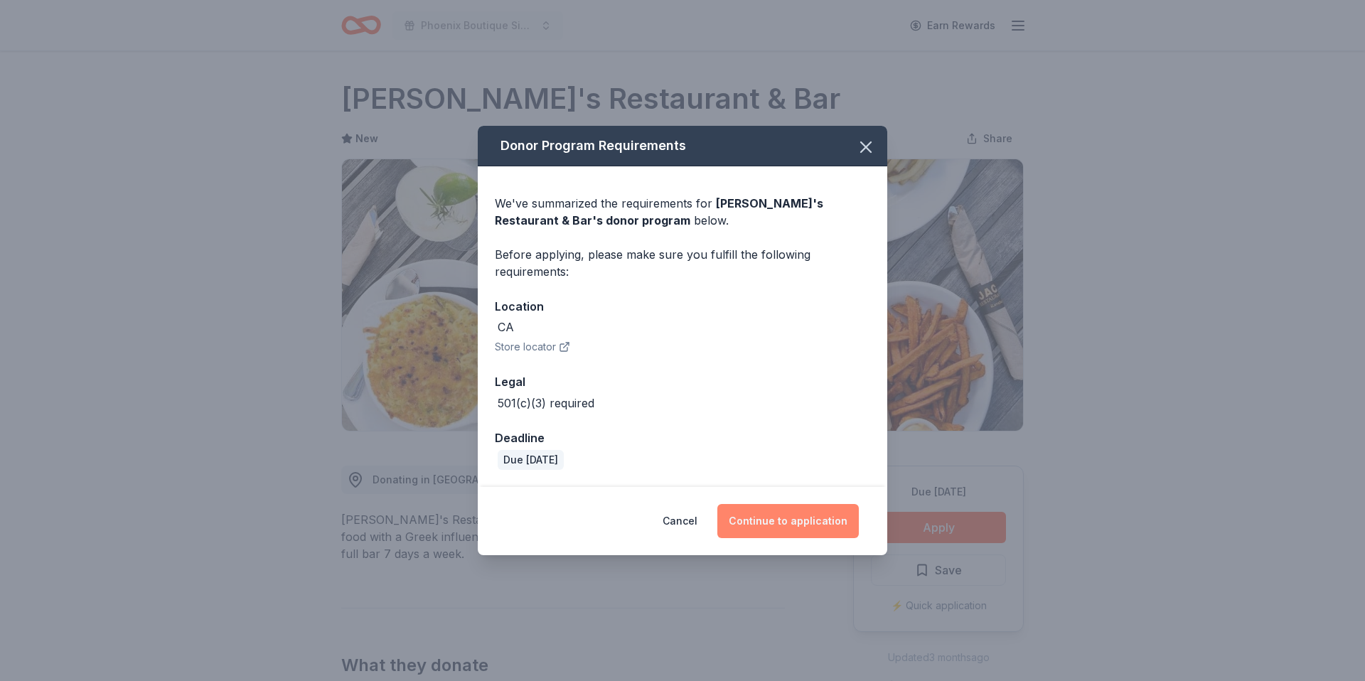
click at [777, 518] on button "Continue to application" at bounding box center [789, 521] width 142 height 34
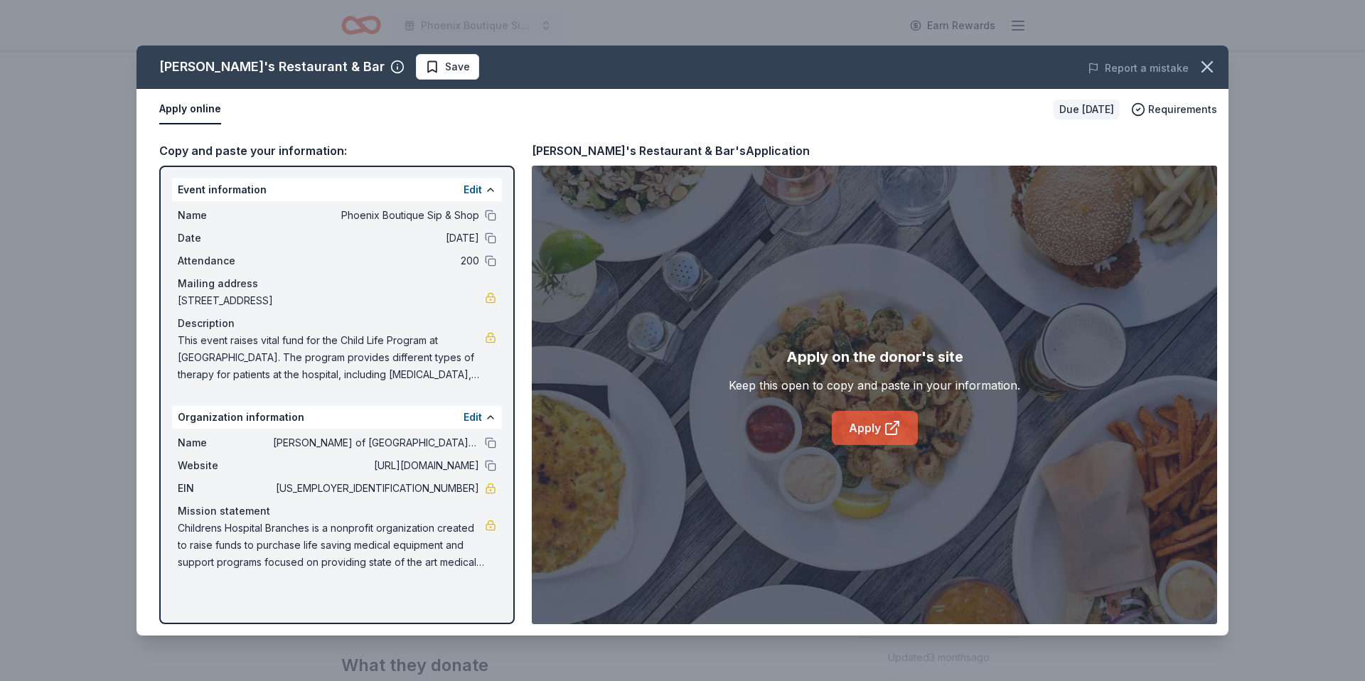
click at [873, 433] on link "Apply" at bounding box center [875, 428] width 86 height 34
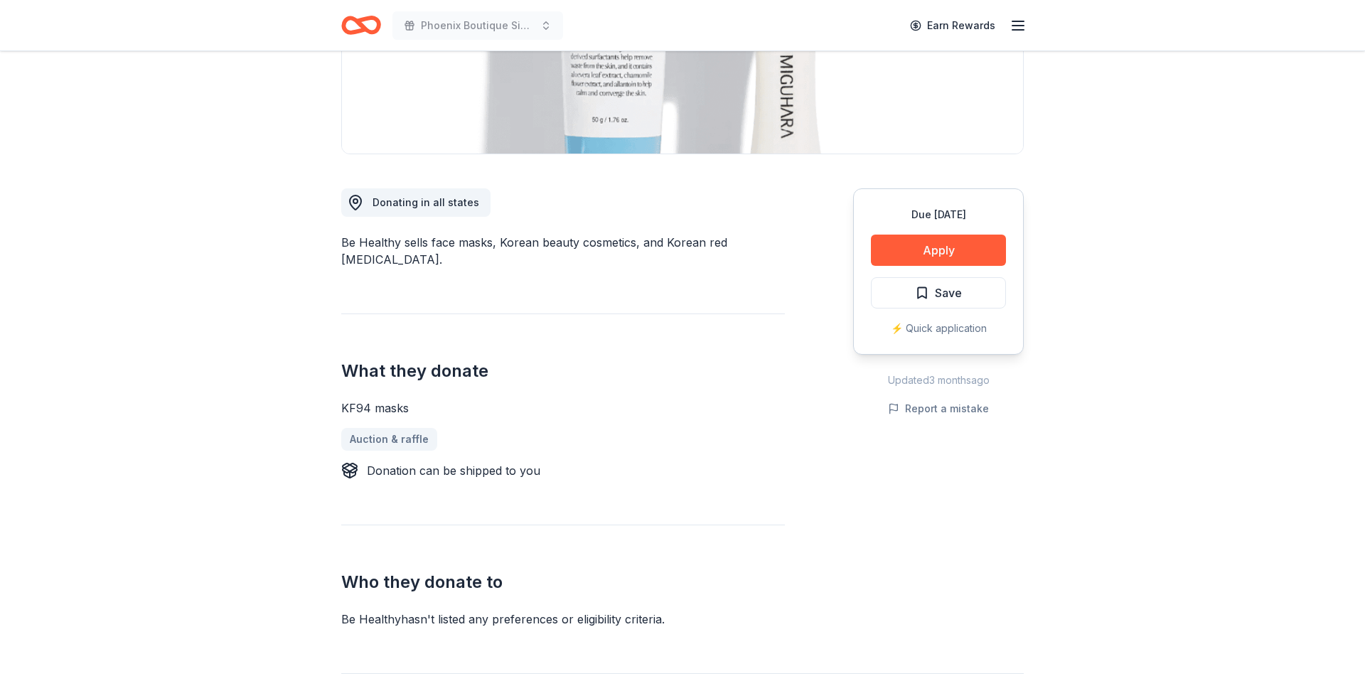
scroll to position [212, 0]
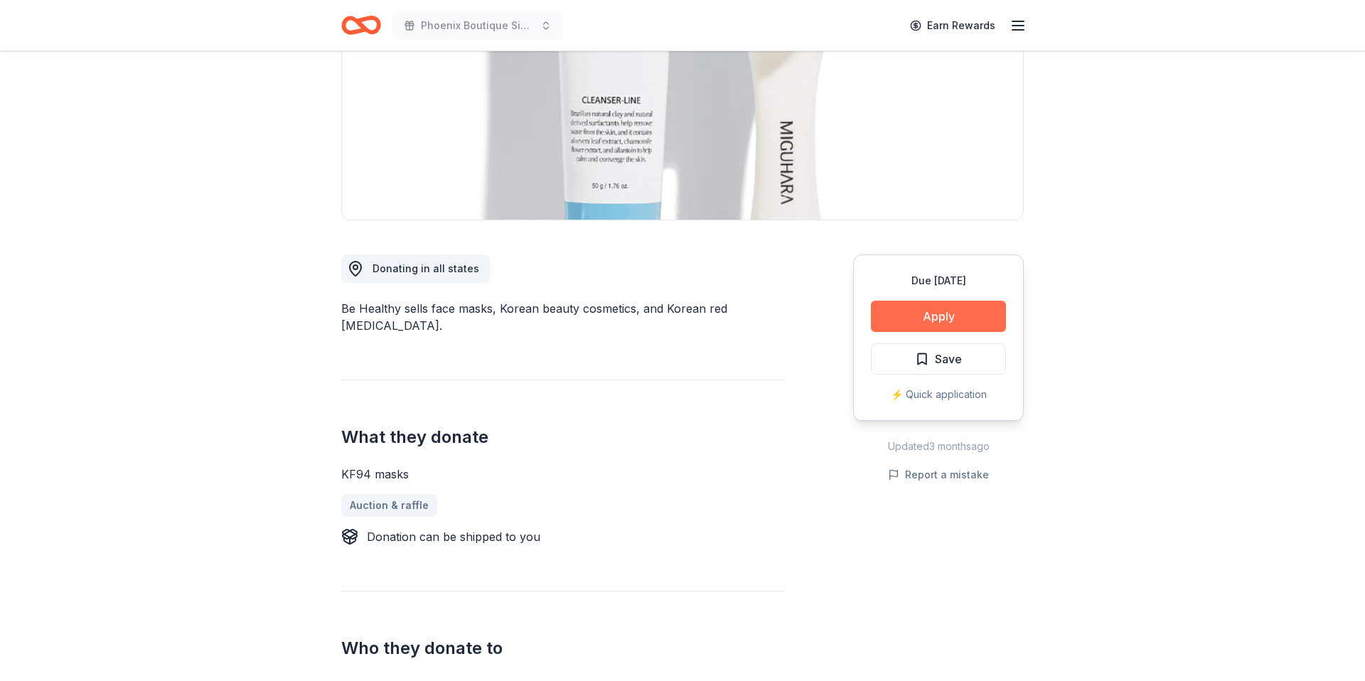
click at [931, 312] on button "Apply" at bounding box center [938, 316] width 135 height 31
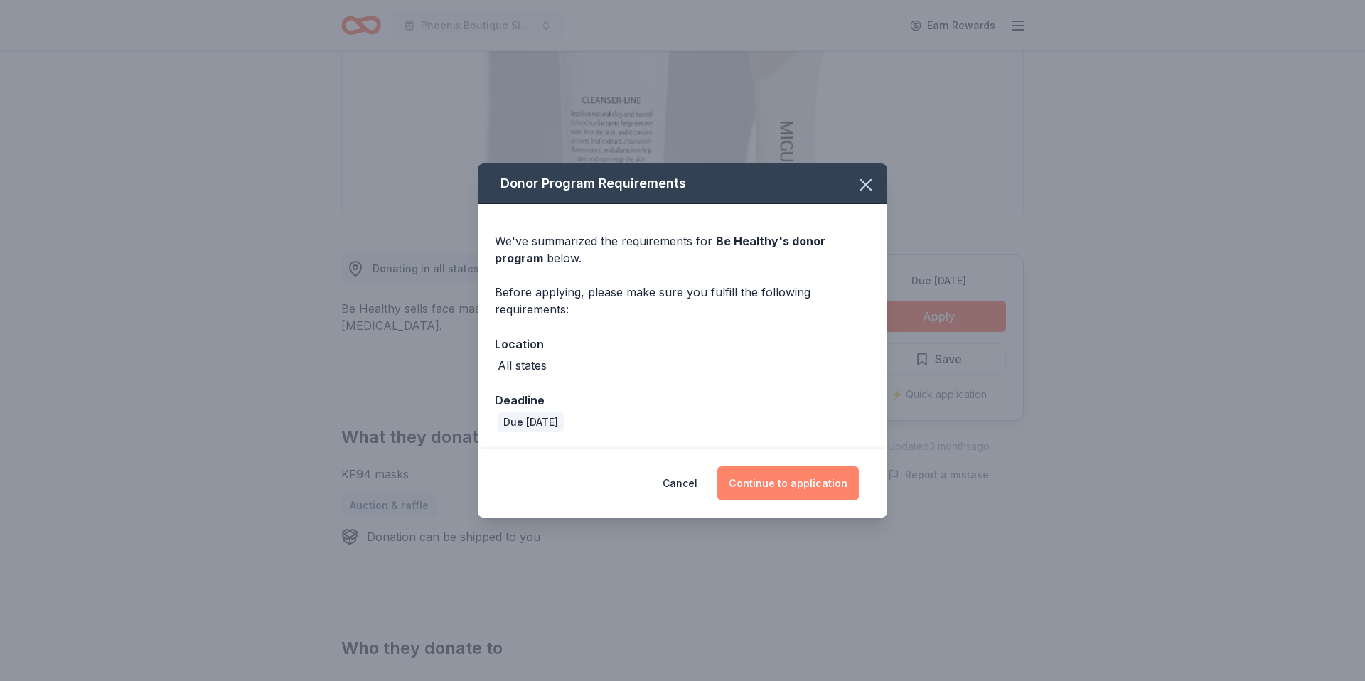
click at [775, 486] on button "Continue to application" at bounding box center [789, 484] width 142 height 34
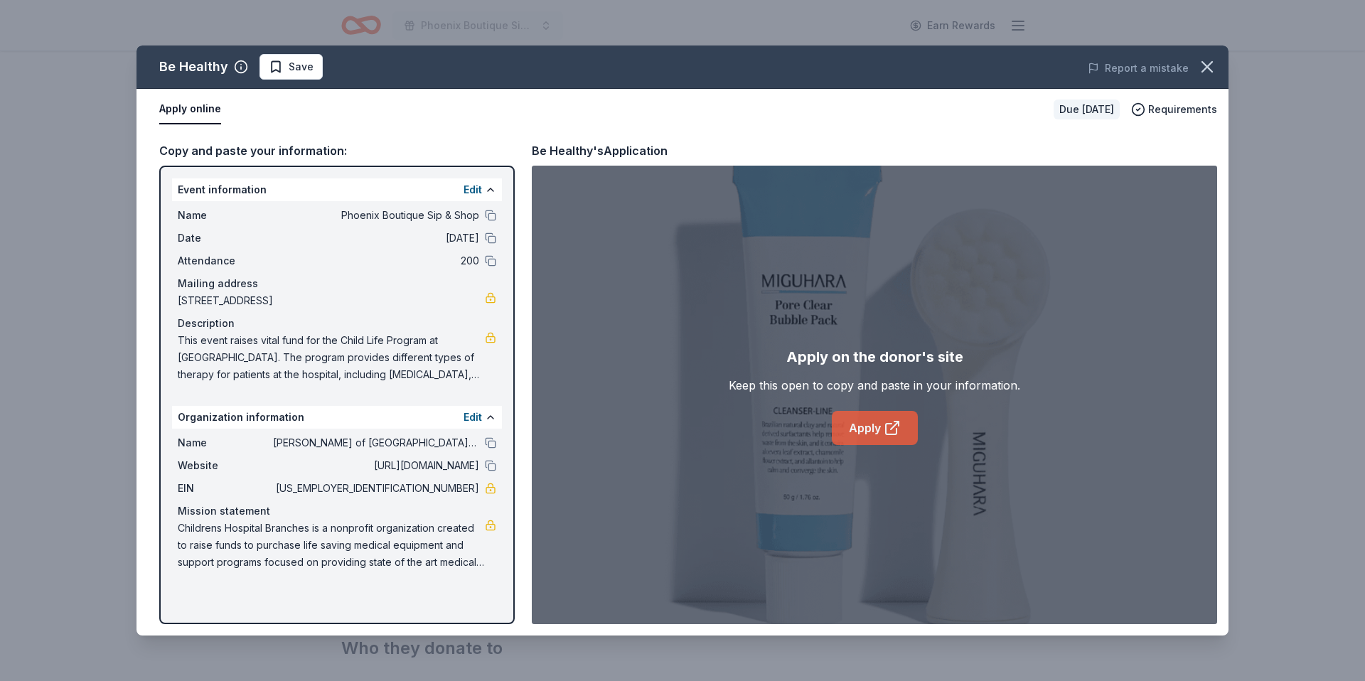
click at [853, 433] on link "Apply" at bounding box center [875, 428] width 86 height 34
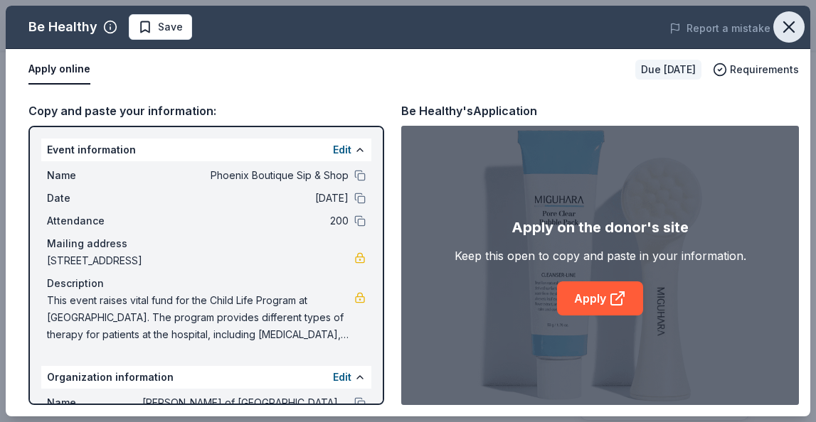
click at [792, 31] on icon "button" at bounding box center [789, 27] width 10 height 10
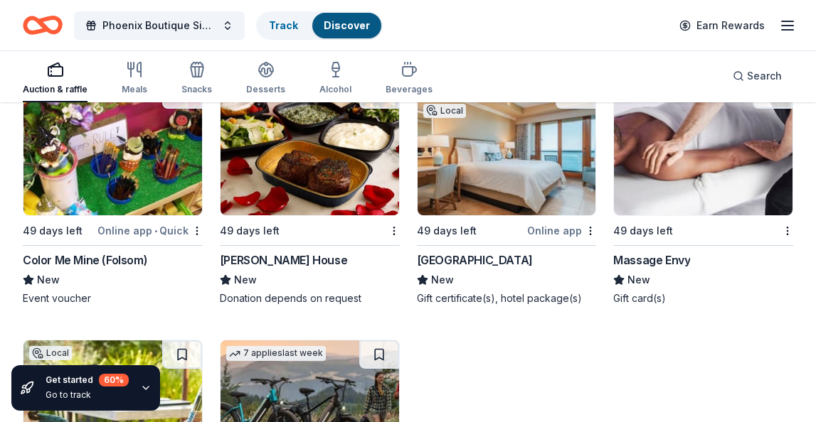
scroll to position [12674, 0]
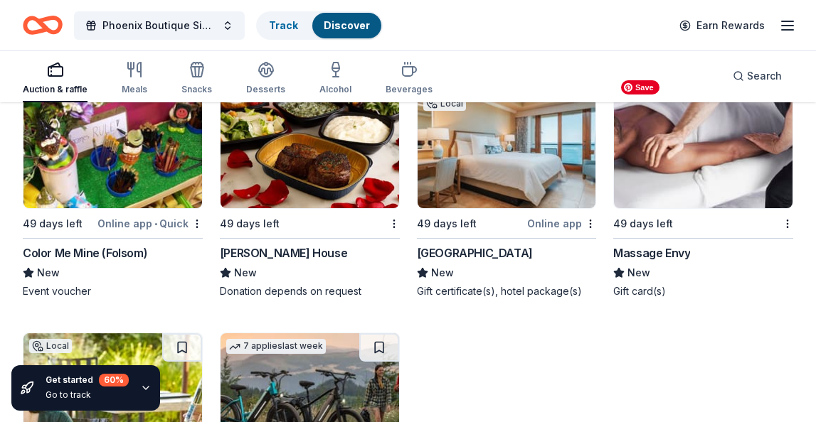
click at [693, 186] on img at bounding box center [703, 140] width 179 height 135
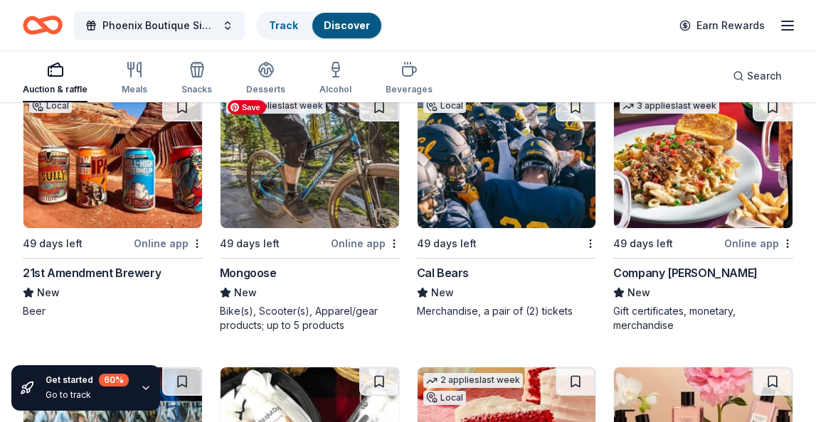
scroll to position [13150, 0]
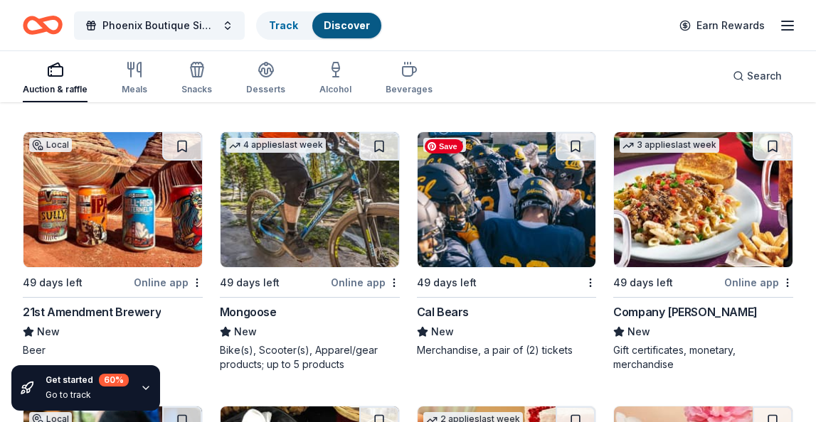
click at [525, 223] on img at bounding box center [506, 199] width 179 height 135
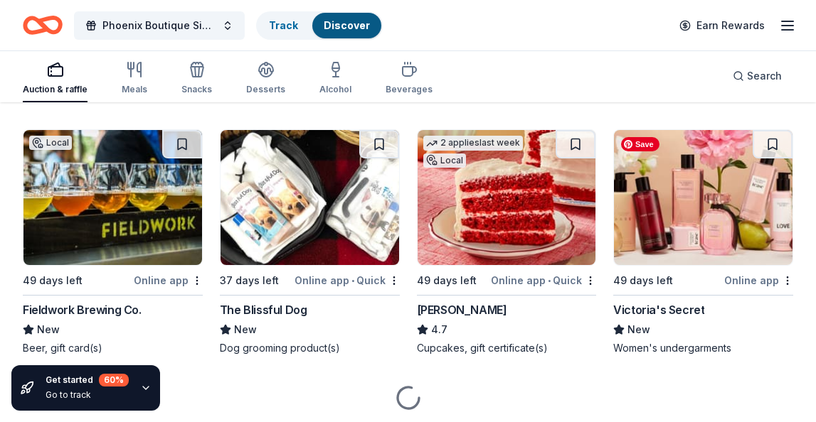
scroll to position [13474, 0]
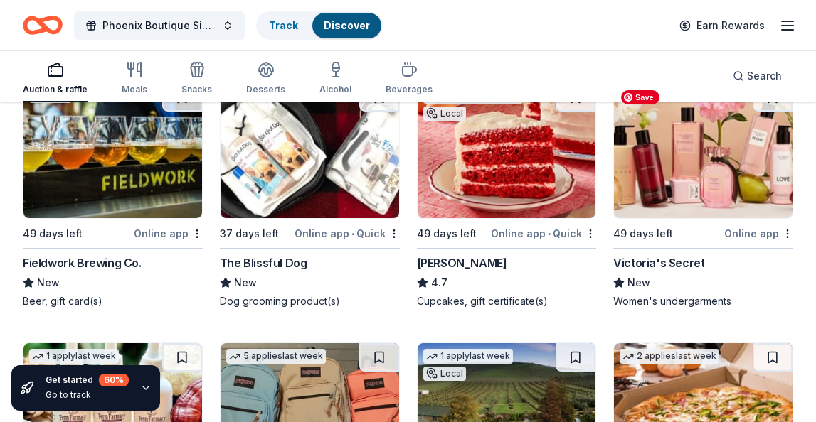
click at [689, 188] on img at bounding box center [703, 150] width 179 height 135
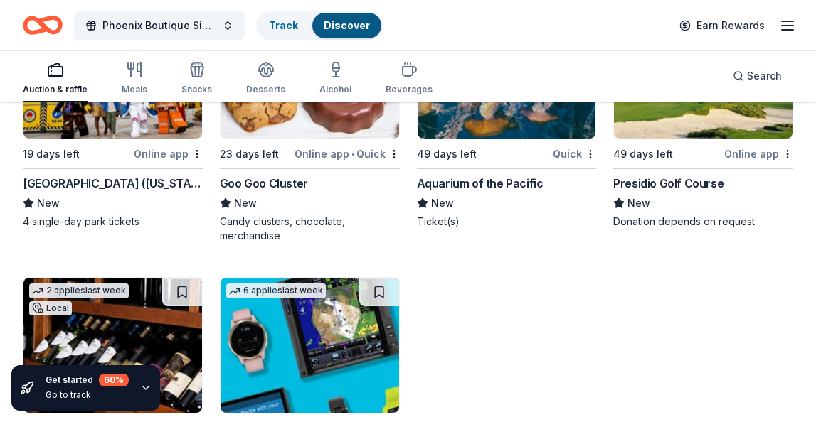
scroll to position [16766, 0]
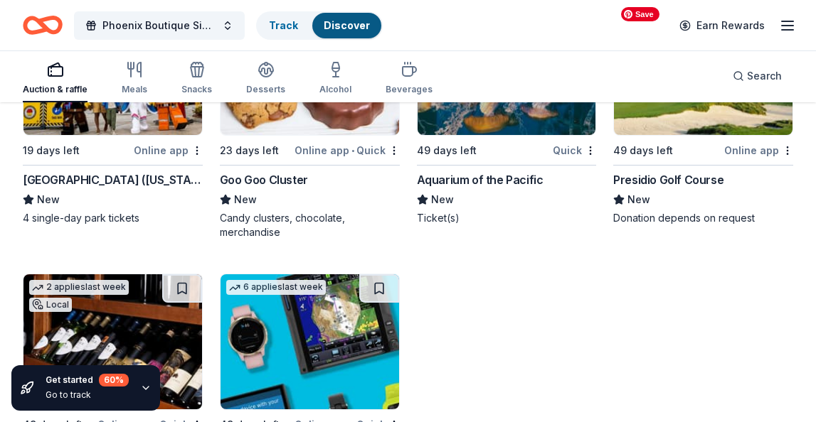
click at [712, 119] on img at bounding box center [703, 67] width 179 height 135
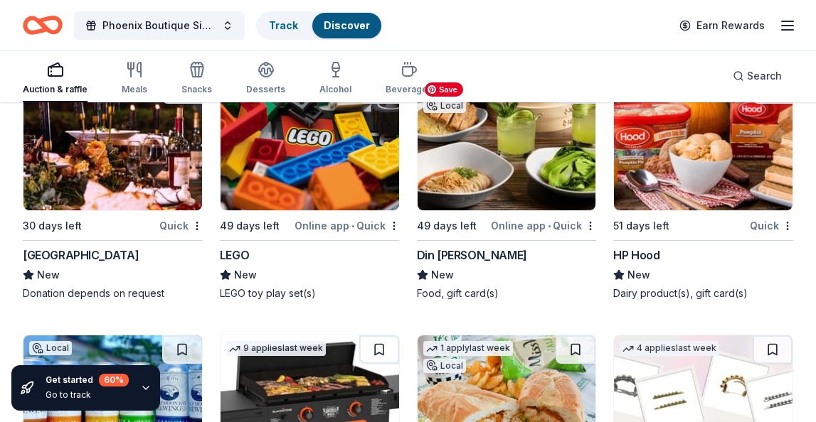
scroll to position [18584, 0]
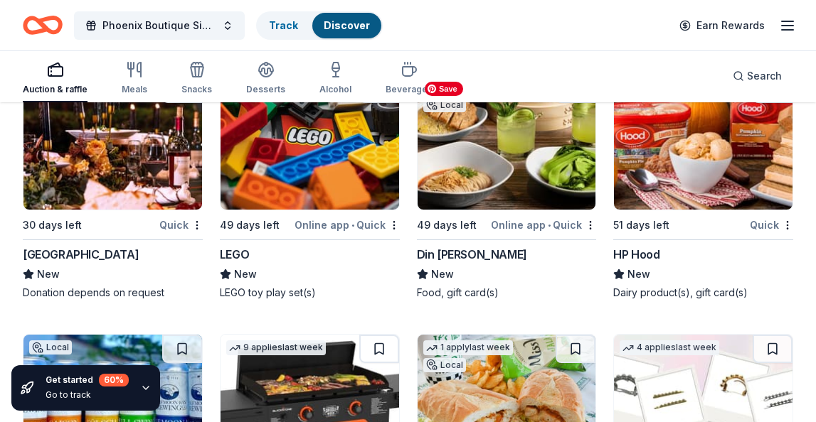
click at [523, 156] on img at bounding box center [506, 142] width 179 height 135
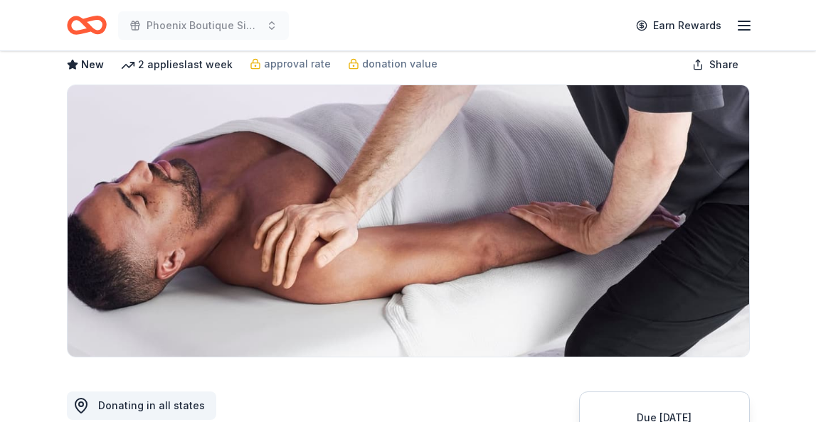
scroll to position [168, 0]
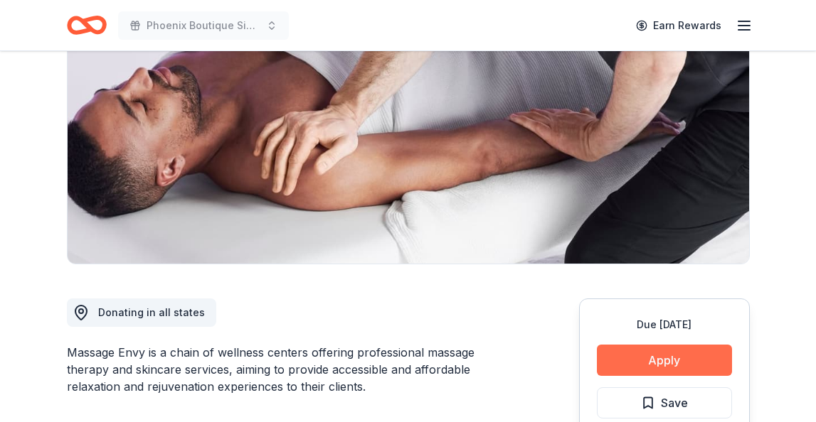
click at [644, 367] on button "Apply" at bounding box center [664, 360] width 135 height 31
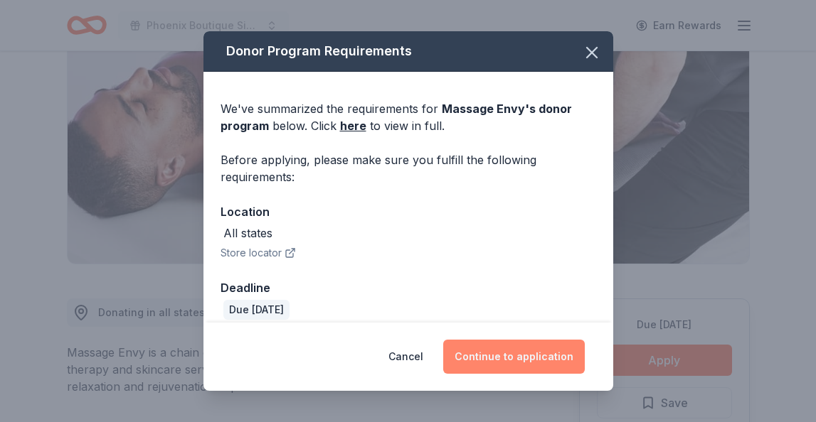
click at [516, 359] on button "Continue to application" at bounding box center [514, 357] width 142 height 34
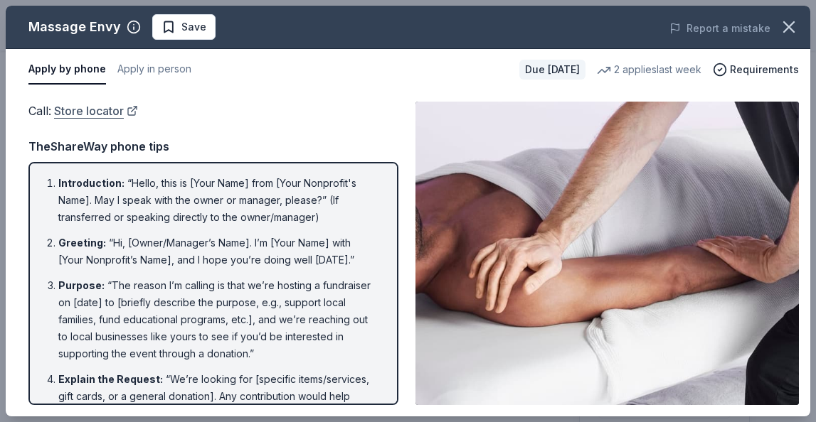
click at [132, 111] on link "Store locator" at bounding box center [96, 111] width 84 height 18
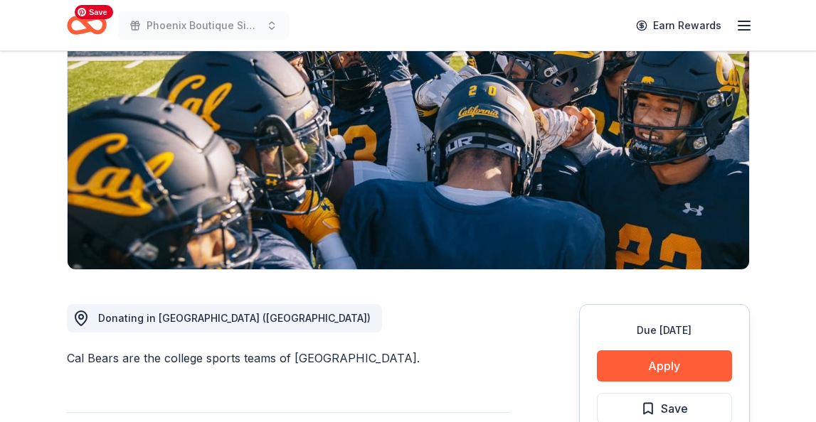
scroll to position [164, 0]
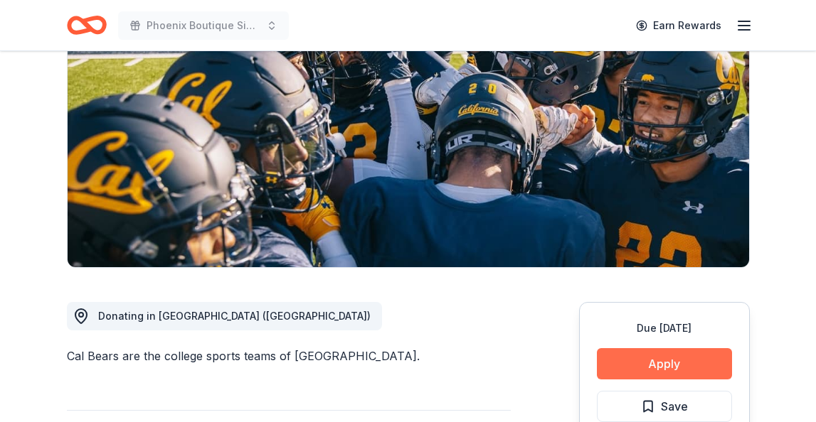
click at [665, 363] on button "Apply" at bounding box center [664, 363] width 135 height 31
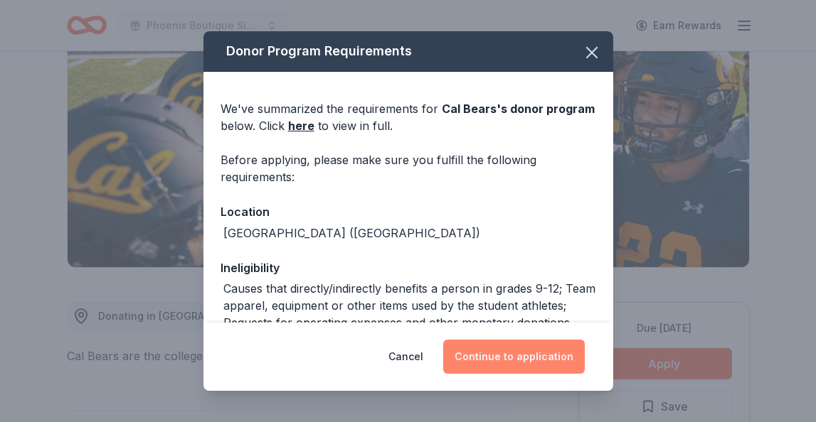
click at [505, 354] on button "Continue to application" at bounding box center [514, 357] width 142 height 34
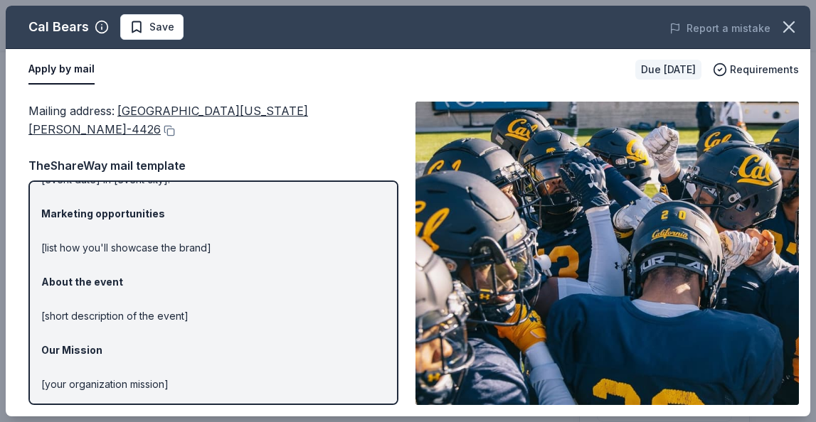
scroll to position [0, 0]
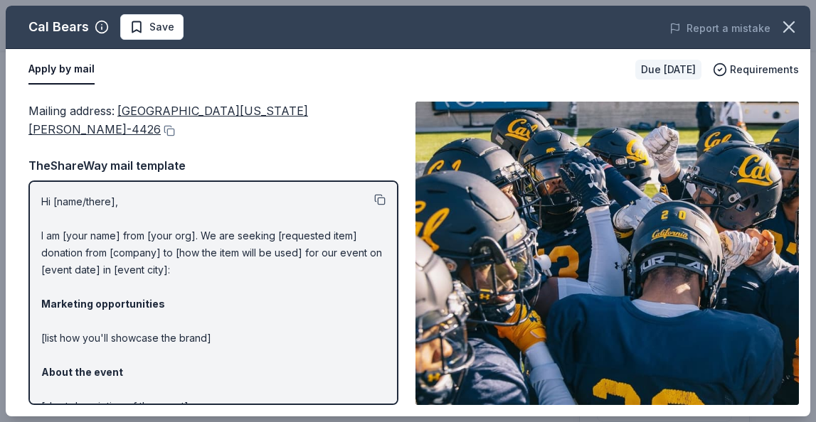
click at [380, 201] on button at bounding box center [379, 199] width 11 height 11
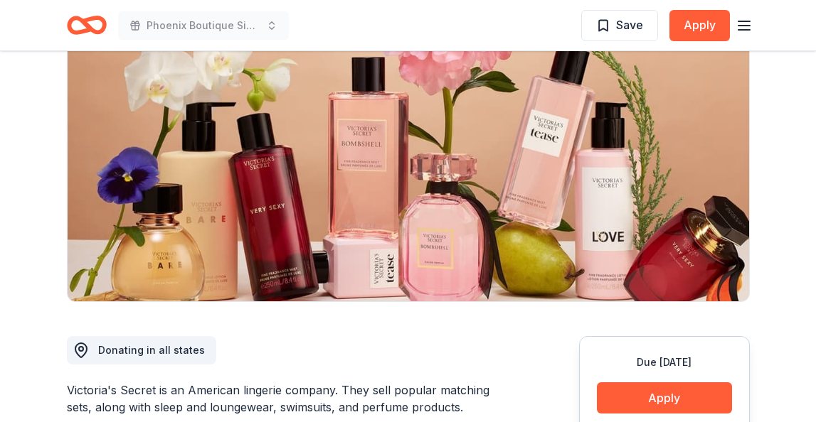
scroll to position [209, 0]
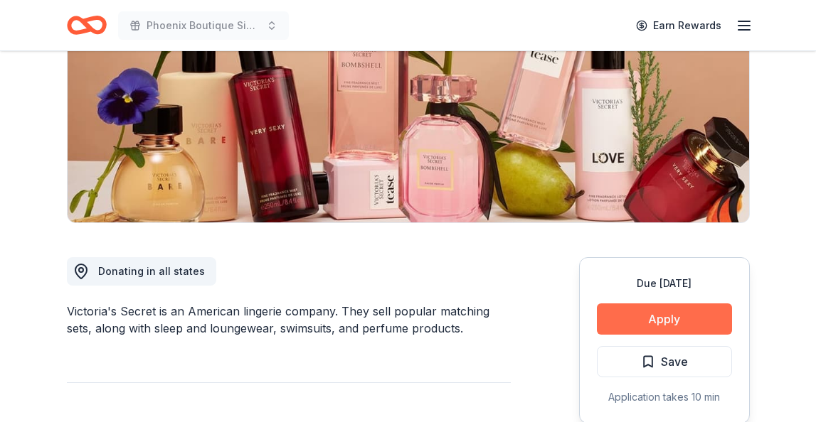
click at [654, 315] on button "Apply" at bounding box center [664, 319] width 135 height 31
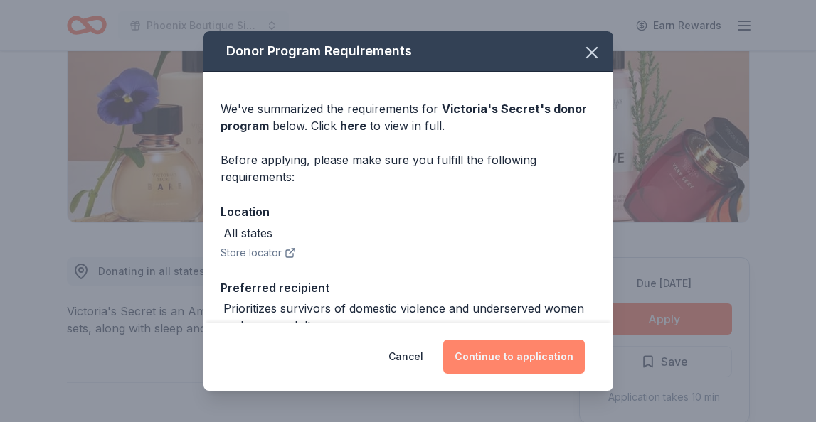
click at [493, 356] on button "Continue to application" at bounding box center [514, 357] width 142 height 34
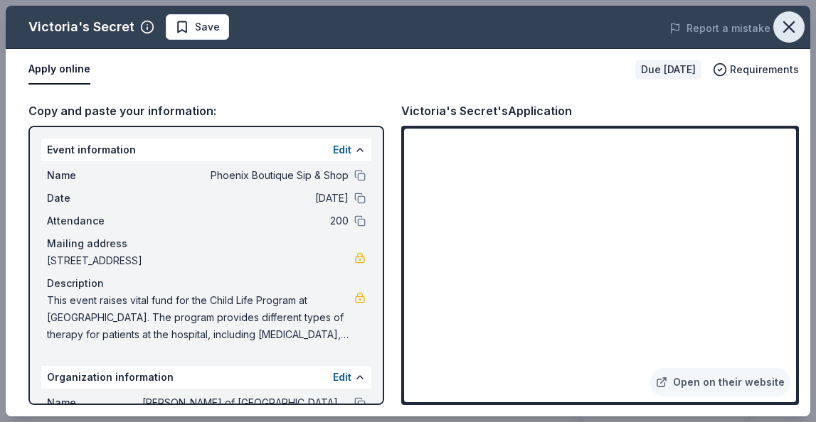
click at [794, 28] on icon "button" at bounding box center [789, 27] width 20 height 20
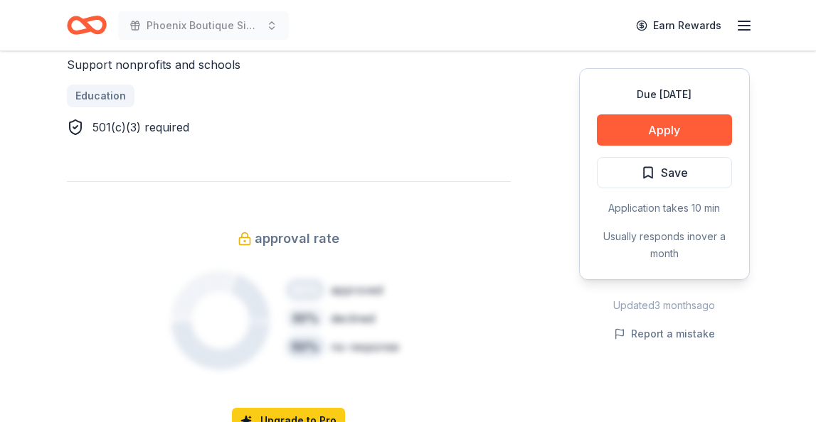
scroll to position [836, 0]
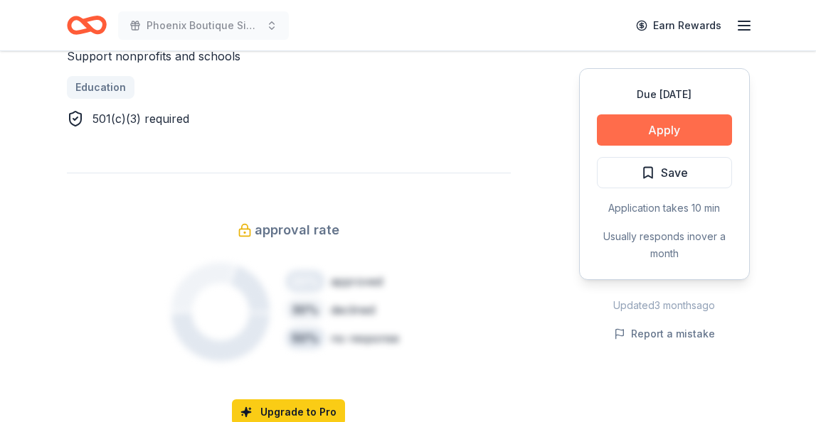
click at [680, 130] on button "Apply" at bounding box center [664, 129] width 135 height 31
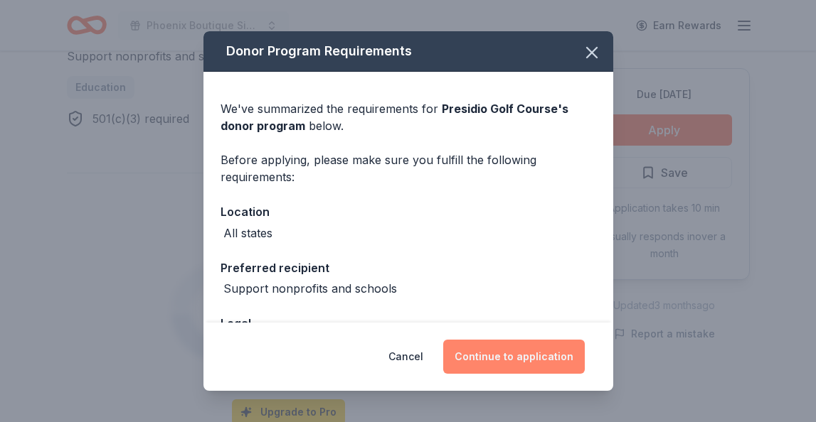
click at [492, 362] on button "Continue to application" at bounding box center [514, 357] width 142 height 34
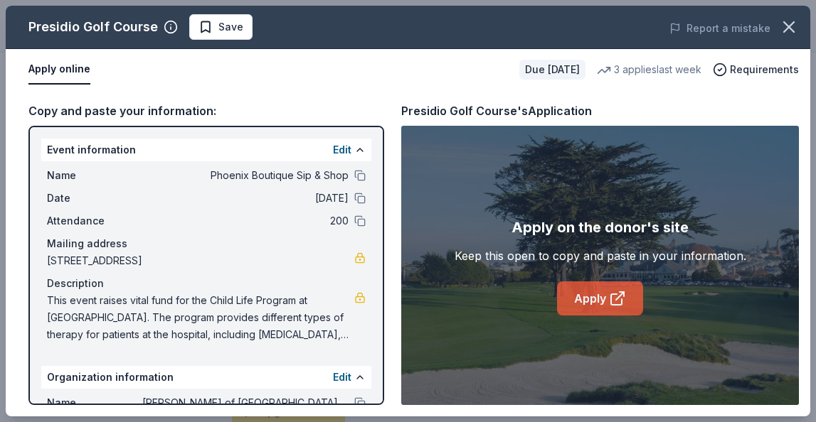
click at [597, 302] on link "Apply" at bounding box center [600, 299] width 86 height 34
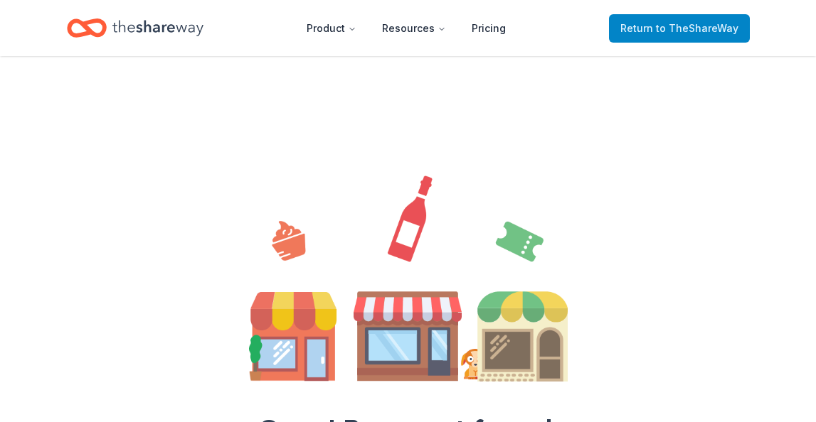
click at [668, 24] on span "to TheShareWay" at bounding box center [697, 28] width 82 height 12
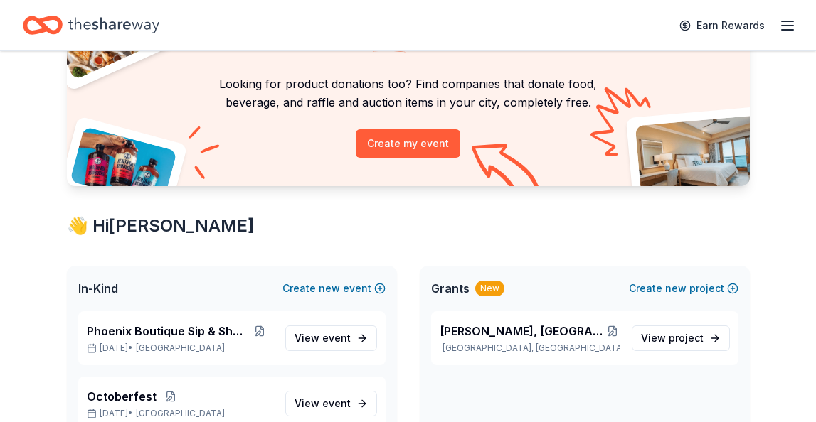
scroll to position [198, 0]
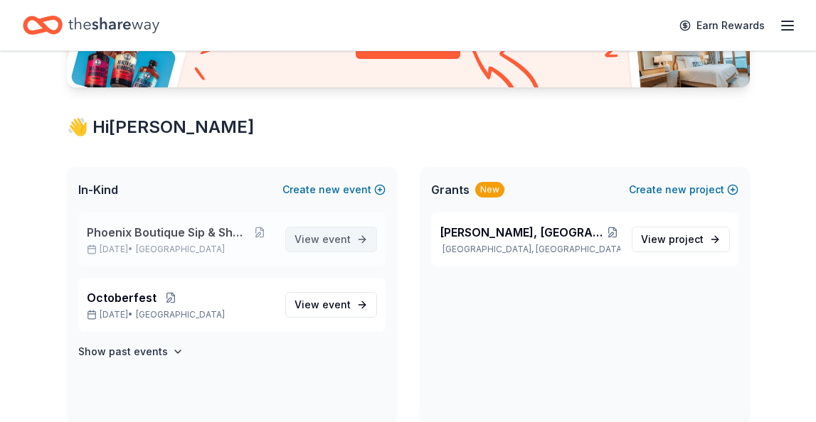
click at [340, 238] on span "event" at bounding box center [336, 239] width 28 height 12
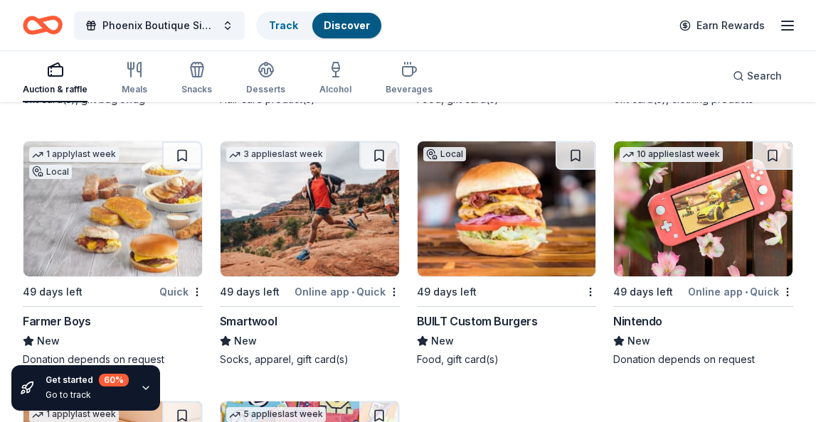
scroll to position [19288, 0]
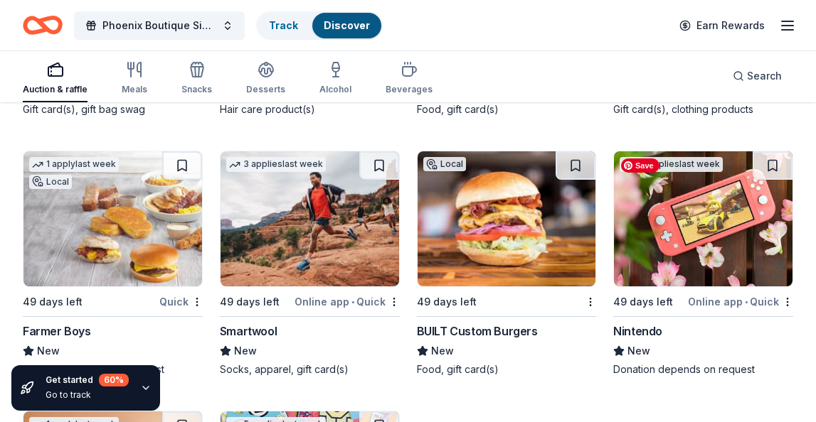
click at [716, 238] on img at bounding box center [703, 218] width 179 height 135
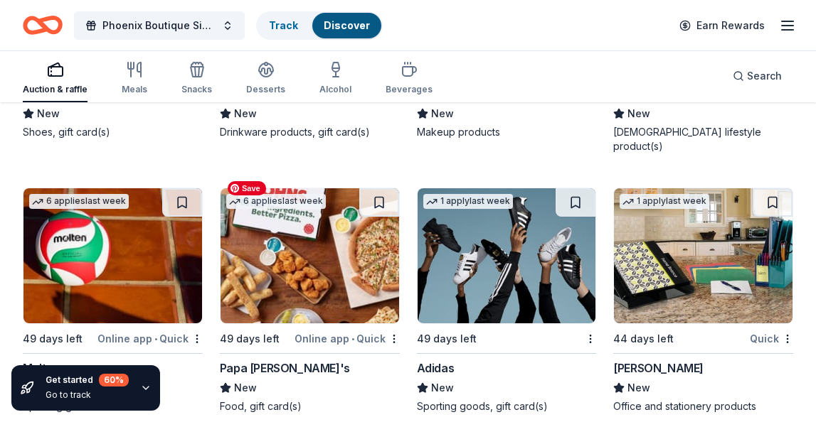
scroll to position [20042, 0]
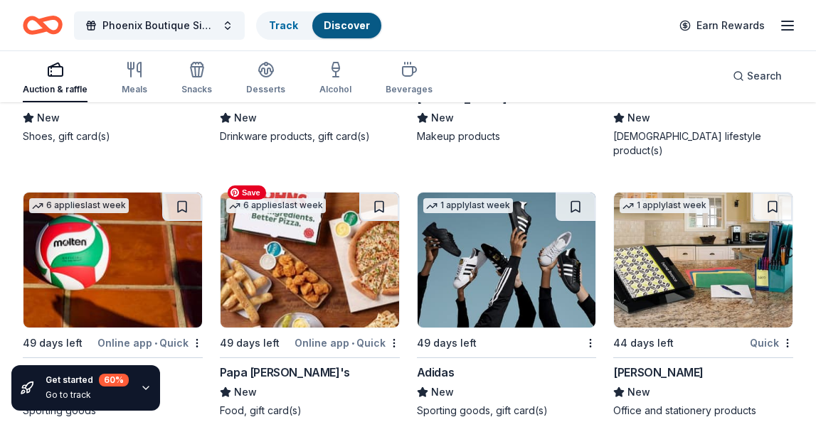
click at [319, 247] on img at bounding box center [309, 260] width 179 height 135
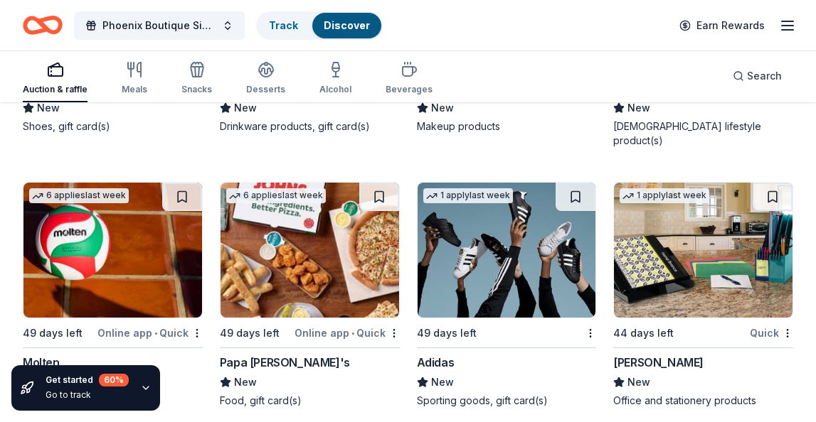
click at [369, 354] on div "Papa [PERSON_NAME]'s" at bounding box center [310, 362] width 180 height 17
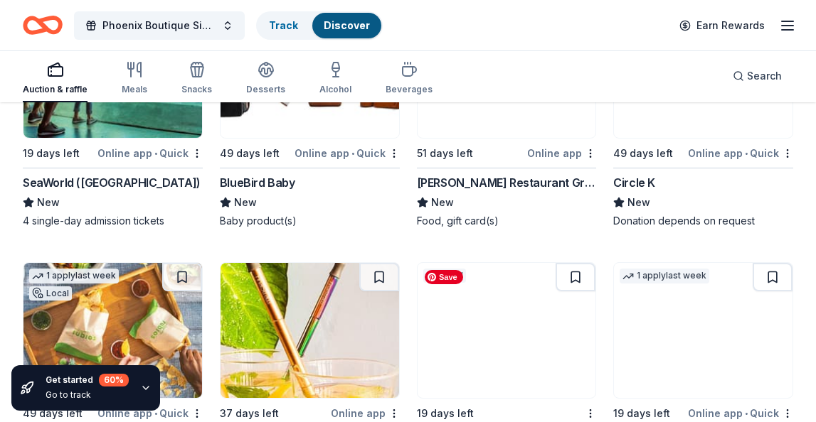
scroll to position [18077, 0]
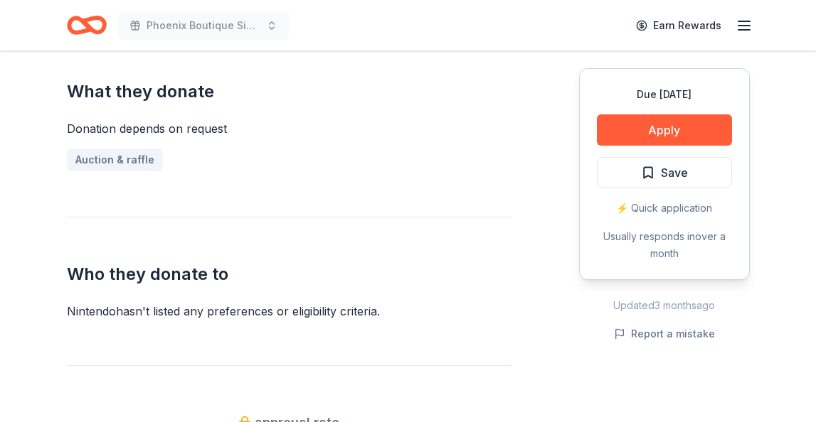
scroll to position [559, 0]
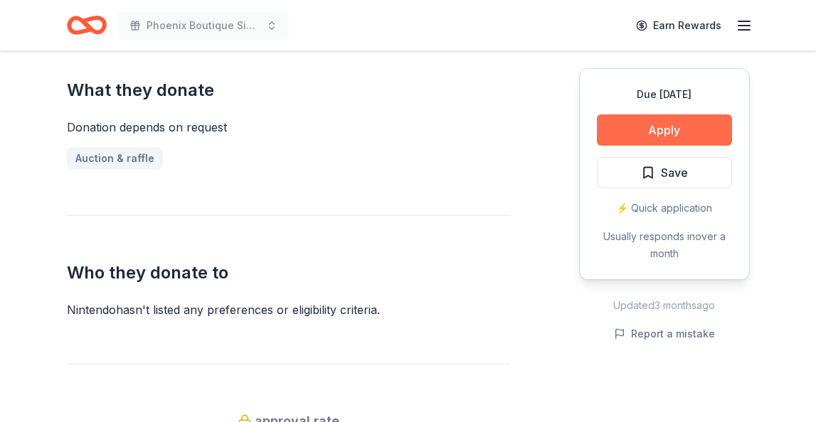
click at [681, 125] on button "Apply" at bounding box center [664, 129] width 135 height 31
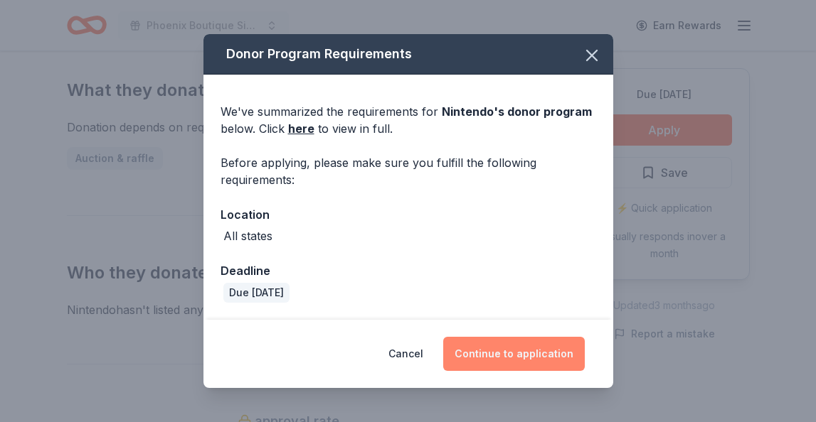
click at [509, 350] on button "Continue to application" at bounding box center [514, 354] width 142 height 34
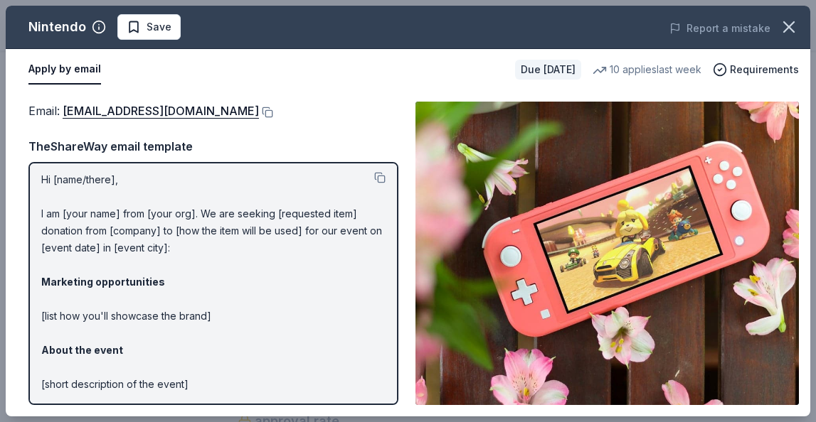
scroll to position [0, 0]
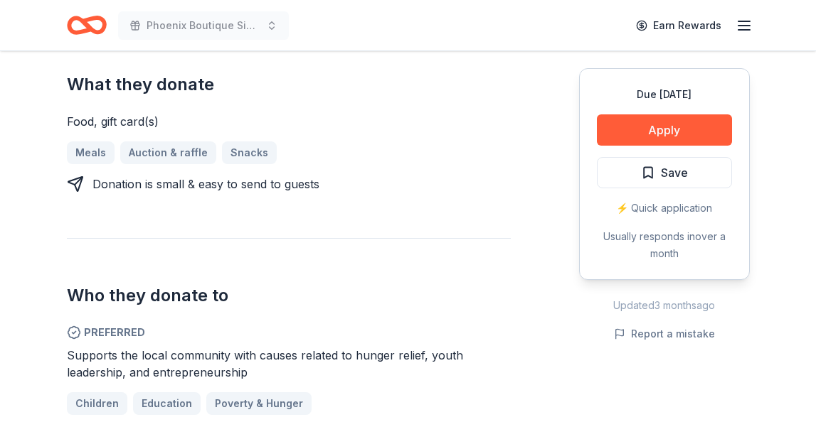
scroll to position [585, 0]
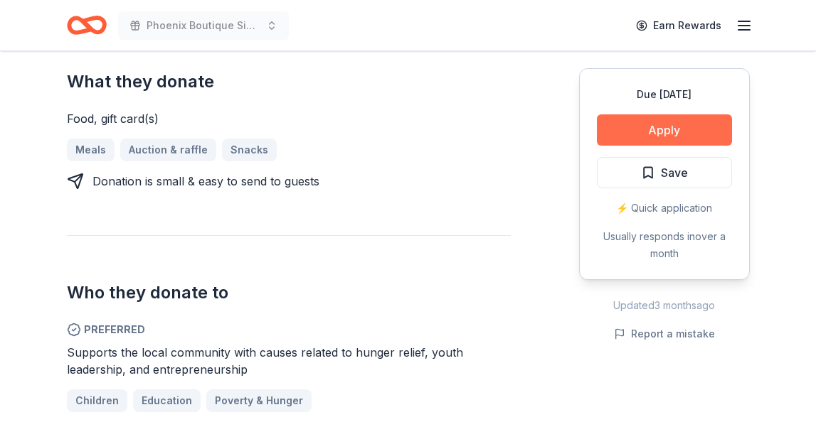
click at [686, 130] on button "Apply" at bounding box center [664, 129] width 135 height 31
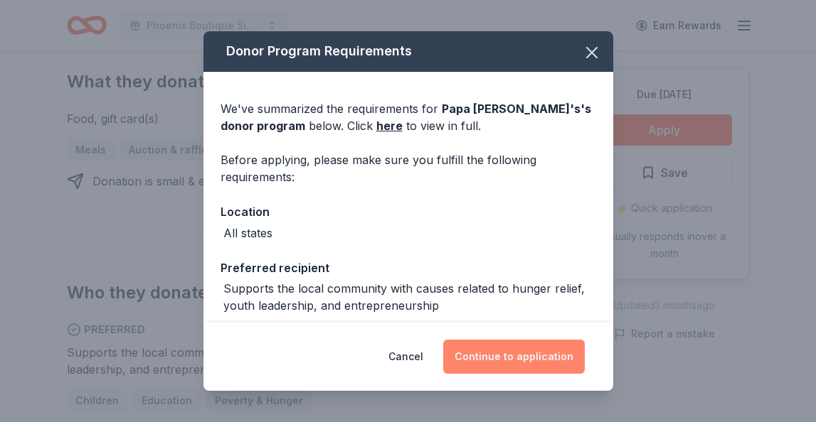
click at [501, 354] on button "Continue to application" at bounding box center [514, 357] width 142 height 34
